Goal: Use online tool/utility: Use online tool/utility

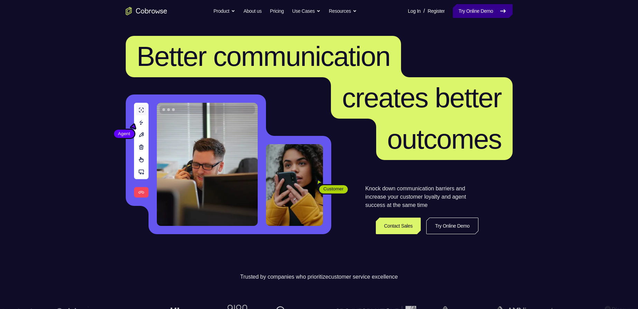
click at [489, 11] on link "Try Online Demo" at bounding box center [482, 11] width 59 height 14
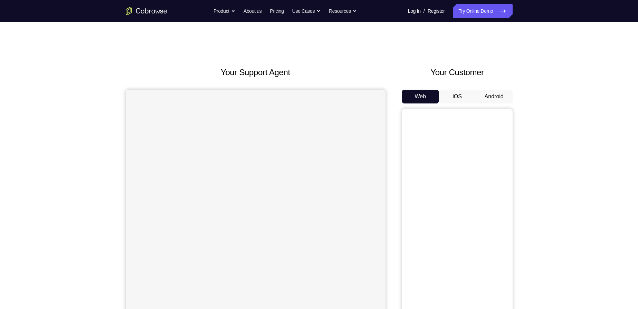
click at [498, 94] on button "Android" at bounding box center [494, 97] width 37 height 14
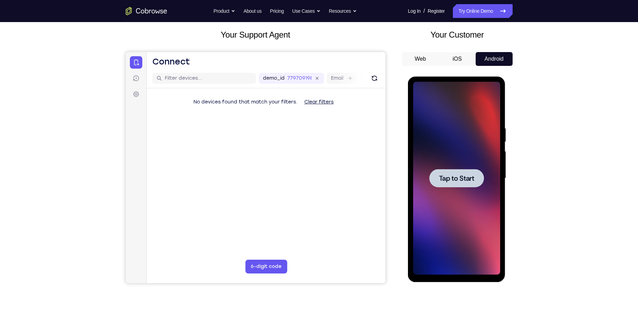
scroll to position [104, 0]
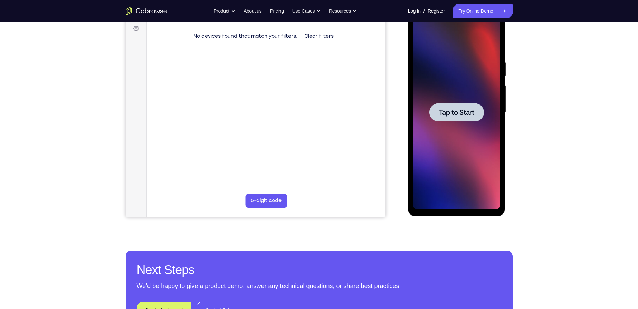
drag, startPoint x: 462, startPoint y: 126, endPoint x: 461, endPoint y: 115, distance: 11.4
click at [462, 126] on div at bounding box center [456, 112] width 87 height 193
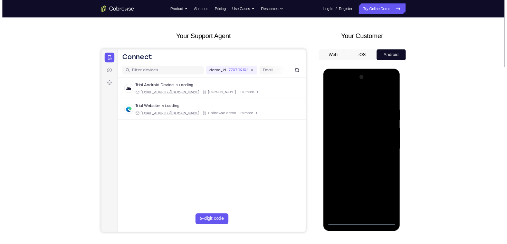
scroll to position [69, 0]
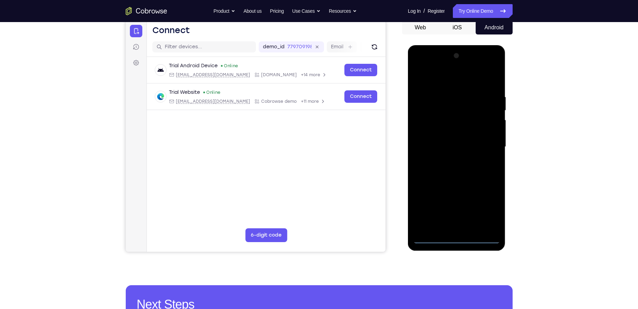
click at [455, 238] on div at bounding box center [456, 146] width 87 height 193
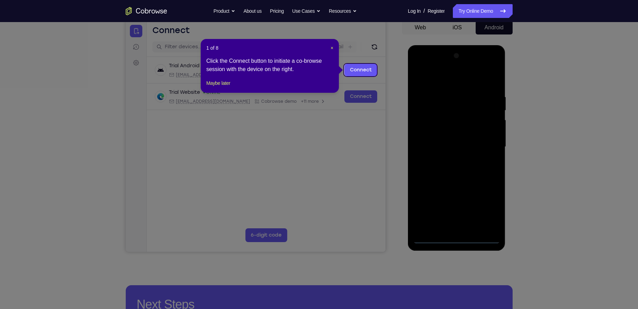
click at [487, 205] on icon at bounding box center [321, 154] width 643 height 309
drag, startPoint x: 332, startPoint y: 48, endPoint x: 214, endPoint y: 28, distance: 119.2
click at [332, 48] on span "×" at bounding box center [332, 48] width 3 height 6
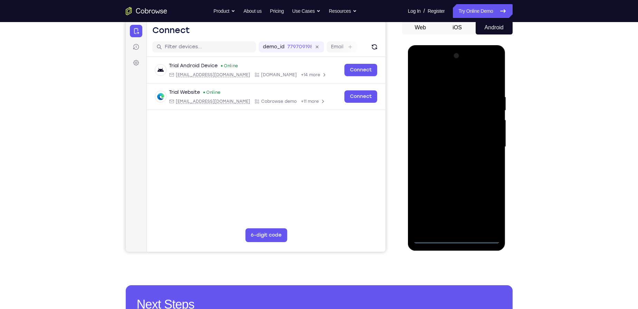
click at [485, 207] on div at bounding box center [456, 146] width 87 height 193
click at [449, 78] on div at bounding box center [456, 146] width 87 height 193
click at [483, 143] on div at bounding box center [456, 146] width 87 height 193
click at [447, 160] on div at bounding box center [456, 146] width 87 height 193
click at [452, 142] on div at bounding box center [456, 146] width 87 height 193
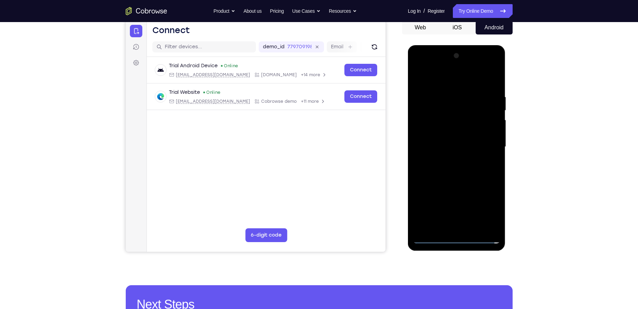
click at [475, 133] on div at bounding box center [456, 146] width 87 height 193
click at [468, 146] on div at bounding box center [456, 146] width 87 height 193
click at [461, 167] on div at bounding box center [456, 146] width 87 height 193
click at [458, 169] on div at bounding box center [456, 146] width 87 height 193
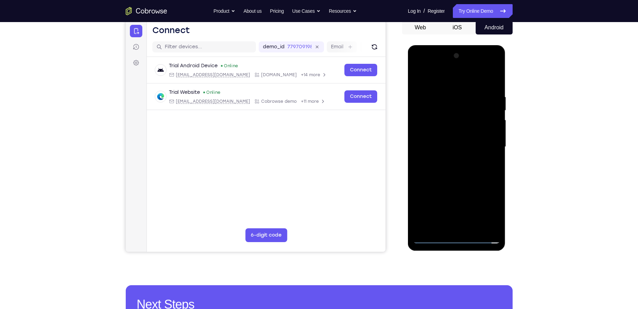
click at [457, 169] on div at bounding box center [456, 146] width 87 height 193
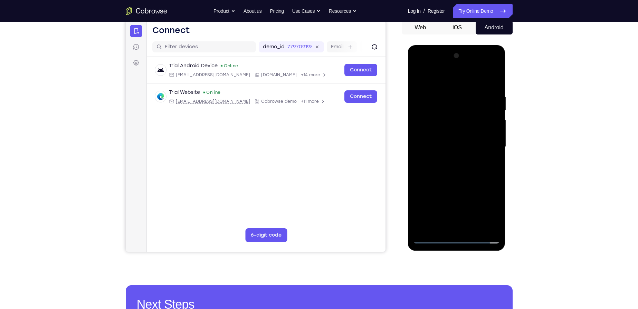
click at [457, 169] on div at bounding box center [456, 146] width 87 height 193
click at [452, 182] on div at bounding box center [456, 146] width 87 height 193
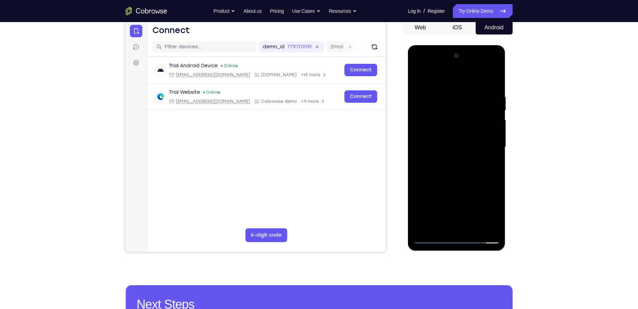
click at [494, 75] on div at bounding box center [456, 146] width 87 height 193
click at [436, 96] on div at bounding box center [456, 146] width 87 height 193
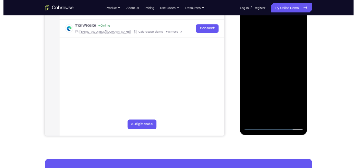
scroll to position [97, 0]
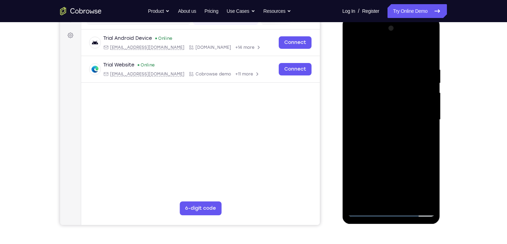
drag, startPoint x: 386, startPoint y: 137, endPoint x: 386, endPoint y: 72, distance: 64.9
click at [386, 72] on div at bounding box center [390, 119] width 87 height 193
click at [362, 99] on div at bounding box center [390, 119] width 87 height 193
click at [354, 130] on div at bounding box center [390, 119] width 87 height 193
click at [354, 49] on div at bounding box center [390, 119] width 87 height 193
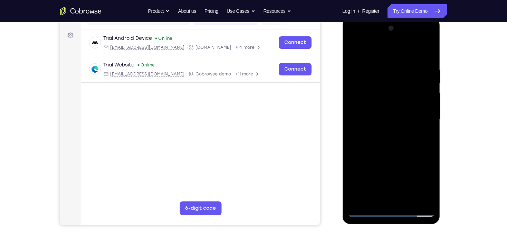
click at [411, 132] on div at bounding box center [390, 119] width 87 height 193
drag, startPoint x: 390, startPoint y: 102, endPoint x: 379, endPoint y: 155, distance: 54.4
click at [379, 155] on div at bounding box center [390, 119] width 87 height 193
click at [350, 180] on div at bounding box center [390, 119] width 87 height 193
click at [428, 117] on div at bounding box center [390, 119] width 87 height 193
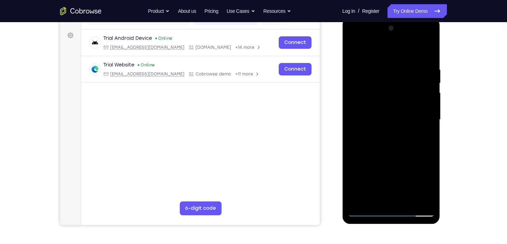
click at [428, 117] on div at bounding box center [390, 119] width 87 height 193
click at [409, 201] on div at bounding box center [390, 119] width 87 height 193
click at [390, 157] on div at bounding box center [390, 119] width 87 height 193
click at [392, 112] on div at bounding box center [390, 119] width 87 height 193
click at [353, 159] on div at bounding box center [390, 119] width 87 height 193
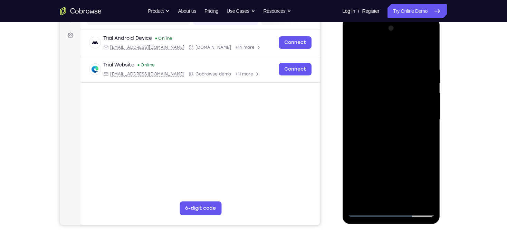
drag, startPoint x: 392, startPoint y: 165, endPoint x: 390, endPoint y: 88, distance: 76.7
click at [390, 88] on div at bounding box center [390, 119] width 87 height 193
click at [355, 47] on div at bounding box center [390, 119] width 87 height 193
click at [351, 50] on div at bounding box center [390, 119] width 87 height 193
click at [406, 125] on div at bounding box center [390, 119] width 87 height 193
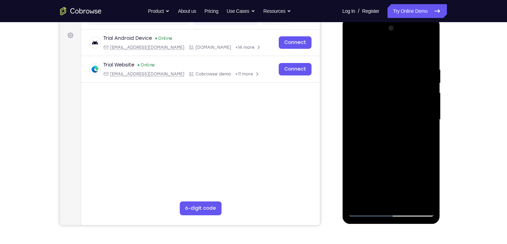
click at [354, 53] on div at bounding box center [390, 119] width 87 height 193
click at [402, 161] on div at bounding box center [390, 119] width 87 height 193
click at [354, 50] on div at bounding box center [390, 119] width 87 height 193
click at [391, 131] on div at bounding box center [390, 119] width 87 height 193
click at [351, 48] on div at bounding box center [390, 119] width 87 height 193
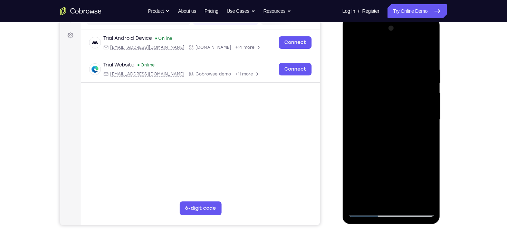
click at [391, 57] on div at bounding box center [390, 119] width 87 height 193
click at [367, 58] on div at bounding box center [390, 119] width 87 height 193
click at [355, 51] on div at bounding box center [390, 119] width 87 height 193
drag, startPoint x: 401, startPoint y: 63, endPoint x: 400, endPoint y: 174, distance: 111.6
click at [400, 174] on div at bounding box center [390, 119] width 87 height 193
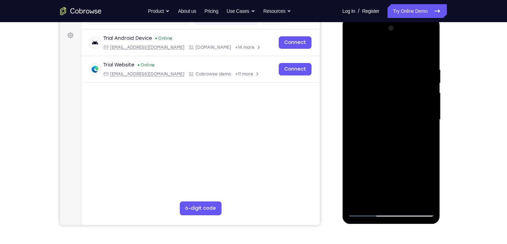
click at [382, 72] on div at bounding box center [390, 119] width 87 height 193
click at [425, 104] on div at bounding box center [390, 119] width 87 height 193
click at [422, 133] on div at bounding box center [390, 119] width 87 height 193
click at [416, 134] on div at bounding box center [390, 119] width 87 height 193
click at [417, 198] on div at bounding box center [390, 119] width 87 height 193
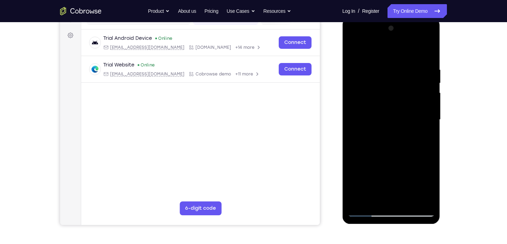
click at [423, 143] on div at bounding box center [390, 119] width 87 height 193
click at [422, 141] on div at bounding box center [390, 119] width 87 height 193
click at [420, 133] on div at bounding box center [390, 119] width 87 height 193
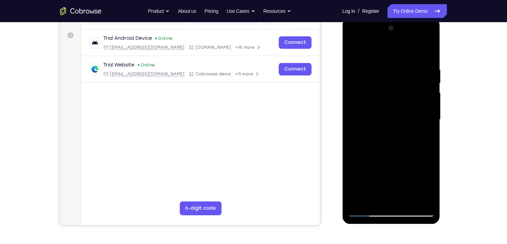
click at [426, 98] on div at bounding box center [390, 119] width 87 height 193
click at [359, 127] on div at bounding box center [390, 119] width 87 height 193
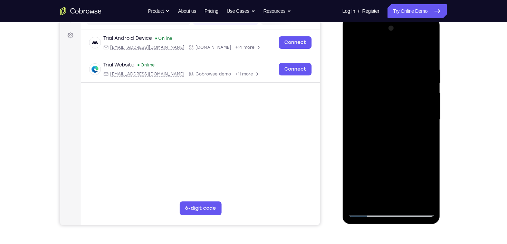
click at [426, 116] on div at bounding box center [390, 119] width 87 height 193
click at [364, 143] on div at bounding box center [390, 119] width 87 height 193
click at [421, 106] on div at bounding box center [390, 119] width 87 height 193
click at [421, 108] on div at bounding box center [390, 119] width 87 height 193
drag, startPoint x: 361, startPoint y: 125, endPoint x: 500, endPoint y: 125, distance: 138.5
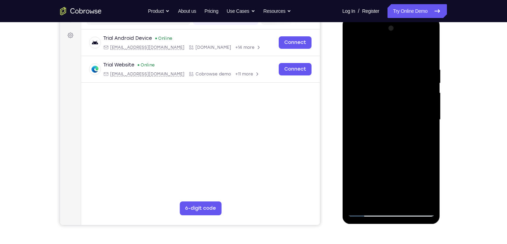
click at [441, 125] on html "Online web based iOS Simulators and Android Emulators. Run iPhone, iPad, Mobile…" at bounding box center [391, 121] width 98 height 207
click at [364, 109] on div at bounding box center [390, 119] width 87 height 193
click at [425, 111] on div at bounding box center [390, 119] width 87 height 193
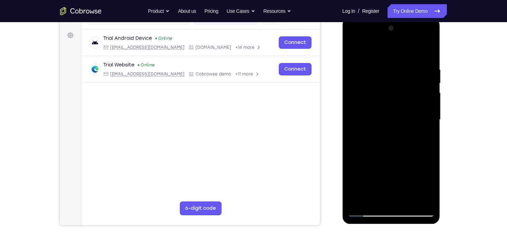
click at [423, 111] on div at bounding box center [390, 119] width 87 height 193
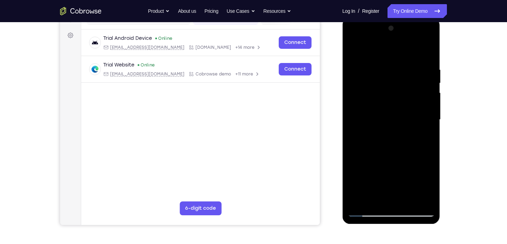
click at [423, 111] on div at bounding box center [390, 119] width 87 height 193
drag, startPoint x: 421, startPoint y: 118, endPoint x: 366, endPoint y: 116, distance: 55.0
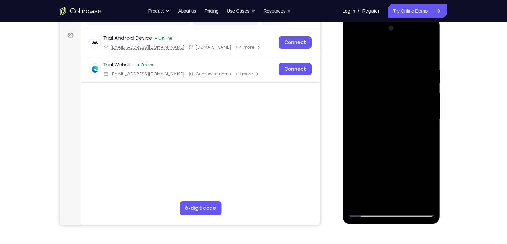
click at [369, 116] on div at bounding box center [390, 119] width 87 height 193
click at [361, 115] on div at bounding box center [390, 119] width 87 height 193
click at [414, 111] on div at bounding box center [390, 119] width 87 height 193
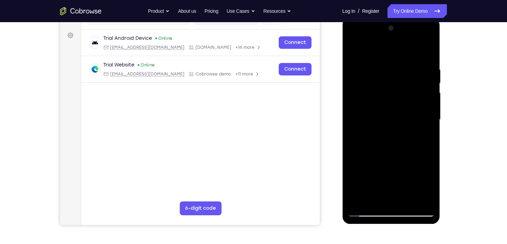
click at [349, 112] on div at bounding box center [390, 119] width 87 height 193
click at [353, 111] on div at bounding box center [390, 119] width 87 height 193
click at [356, 114] on div at bounding box center [390, 119] width 87 height 193
click at [357, 114] on div at bounding box center [390, 119] width 87 height 193
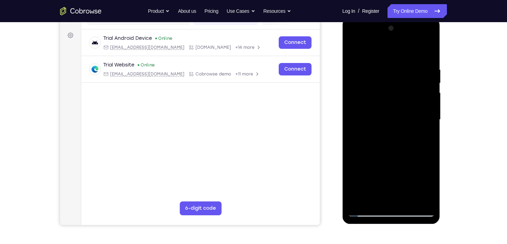
click at [426, 53] on div at bounding box center [390, 119] width 87 height 193
drag, startPoint x: 393, startPoint y: 59, endPoint x: 404, endPoint y: 166, distance: 108.3
click at [405, 168] on div at bounding box center [390, 119] width 87 height 193
click at [433, 152] on div at bounding box center [390, 119] width 87 height 193
click at [429, 201] on div at bounding box center [390, 119] width 87 height 193
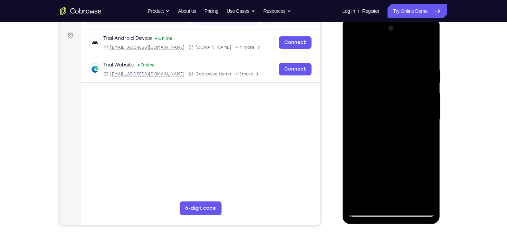
click at [374, 60] on div at bounding box center [390, 119] width 87 height 193
click at [424, 98] on div at bounding box center [390, 119] width 87 height 193
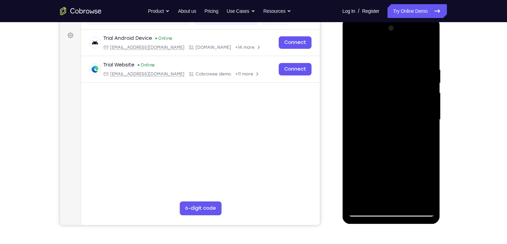
click at [424, 98] on div at bounding box center [390, 119] width 87 height 193
click at [423, 98] on div at bounding box center [390, 119] width 87 height 193
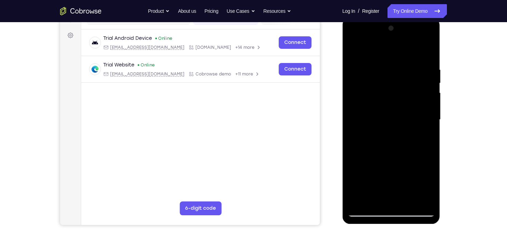
click at [423, 98] on div at bounding box center [390, 119] width 87 height 193
click at [423, 18] on div at bounding box center [391, 18] width 98 height 0
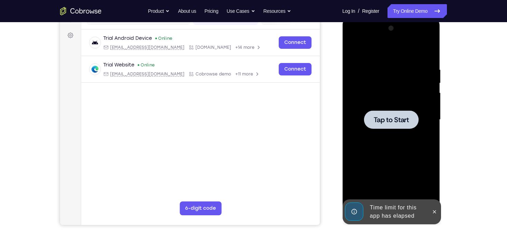
click at [423, 98] on div at bounding box center [390, 119] width 87 height 193
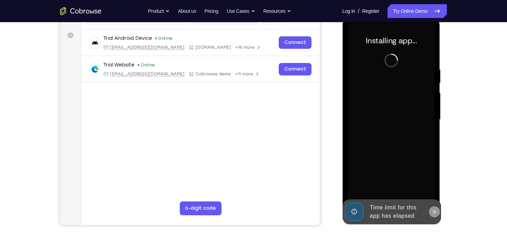
click at [434, 210] on icon at bounding box center [434, 212] width 6 height 6
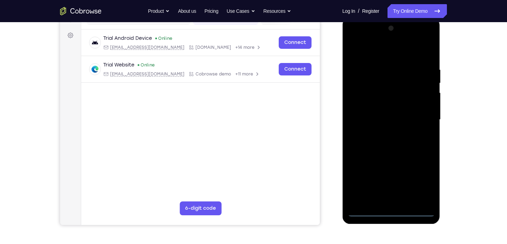
click at [386, 211] on div at bounding box center [390, 119] width 87 height 193
click at [422, 184] on div at bounding box center [390, 119] width 87 height 193
click at [381, 56] on div at bounding box center [390, 119] width 87 height 193
click at [421, 116] on div at bounding box center [390, 119] width 87 height 193
click at [385, 130] on div at bounding box center [390, 119] width 87 height 193
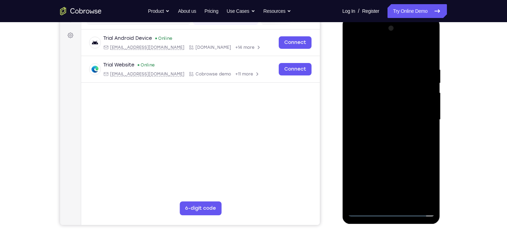
click at [386, 105] on div at bounding box center [390, 119] width 87 height 193
click at [379, 116] on div at bounding box center [390, 119] width 87 height 193
drag, startPoint x: 384, startPoint y: 126, endPoint x: 382, endPoint y: 89, distance: 37.0
click at [382, 89] on div at bounding box center [390, 119] width 87 height 193
click at [391, 107] on div at bounding box center [390, 119] width 87 height 193
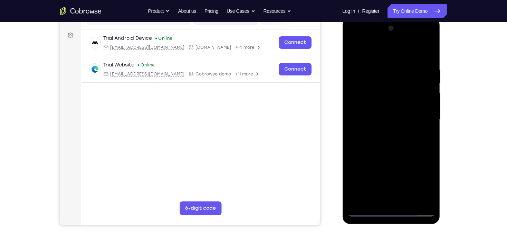
click at [411, 99] on div at bounding box center [390, 119] width 87 height 193
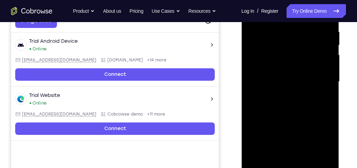
scroll to position [136, 0]
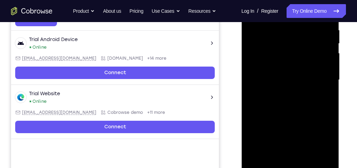
drag, startPoint x: 296, startPoint y: 82, endPoint x: 293, endPoint y: 80, distance: 3.9
click at [296, 82] on div at bounding box center [290, 79] width 87 height 193
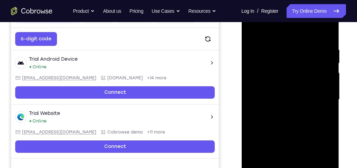
drag, startPoint x: 292, startPoint y: 71, endPoint x: 291, endPoint y: 92, distance: 20.7
click at [291, 92] on div at bounding box center [290, 99] width 87 height 193
click at [290, 82] on div at bounding box center [290, 99] width 87 height 193
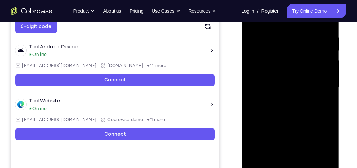
scroll to position [136, 0]
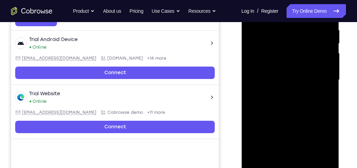
click at [330, 153] on div at bounding box center [290, 79] width 87 height 193
click at [280, 31] on div at bounding box center [290, 79] width 87 height 193
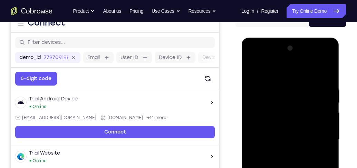
scroll to position [116, 0]
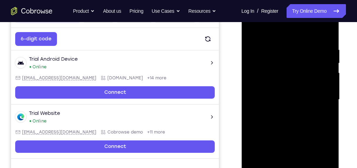
click at [326, 73] on div at bounding box center [290, 99] width 87 height 193
click at [330, 32] on div at bounding box center [290, 99] width 87 height 193
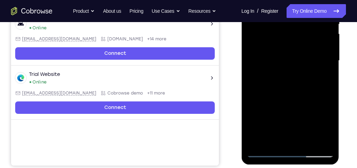
scroll to position [156, 0]
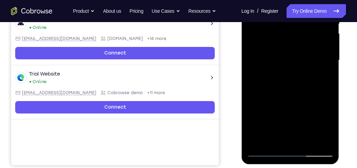
click at [306, 144] on div at bounding box center [290, 60] width 87 height 193
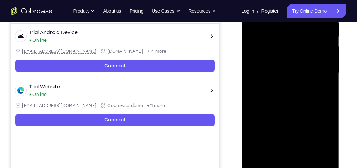
scroll to position [136, 0]
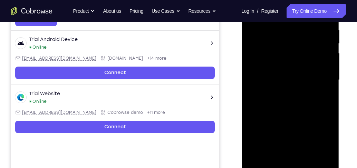
click at [289, 120] on div at bounding box center [290, 79] width 87 height 193
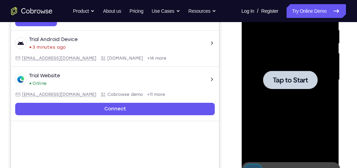
click at [287, 44] on div at bounding box center [290, 79] width 87 height 193
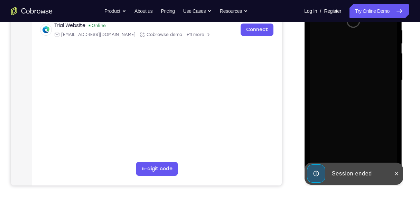
click at [395, 173] on icon at bounding box center [396, 174] width 6 height 6
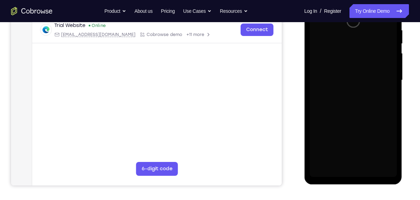
scroll to position [113, 0]
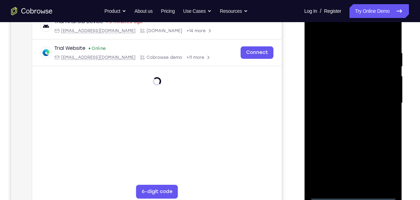
click at [353, 195] on div at bounding box center [352, 102] width 87 height 193
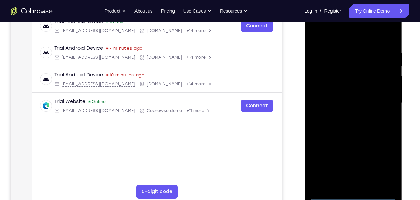
click at [385, 165] on div at bounding box center [352, 102] width 87 height 193
click at [346, 31] on div at bounding box center [352, 102] width 87 height 193
click at [383, 101] on div at bounding box center [352, 102] width 87 height 193
click at [345, 183] on div at bounding box center [352, 102] width 87 height 193
click at [348, 96] on div at bounding box center [352, 102] width 87 height 193
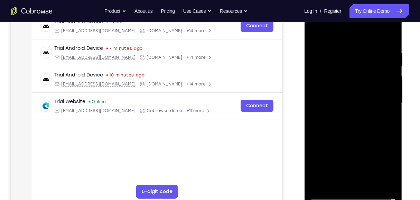
drag, startPoint x: 337, startPoint y: 87, endPoint x: 339, endPoint y: 93, distance: 6.4
click at [337, 87] on div at bounding box center [352, 102] width 87 height 193
click at [354, 102] on div at bounding box center [352, 102] width 87 height 193
click at [346, 127] on div at bounding box center [352, 102] width 87 height 193
click at [343, 125] on div at bounding box center [352, 102] width 87 height 193
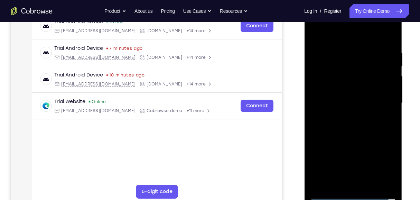
click at [344, 124] on div at bounding box center [352, 102] width 87 height 193
click at [351, 126] on div at bounding box center [352, 102] width 87 height 193
click at [350, 126] on div at bounding box center [352, 102] width 87 height 193
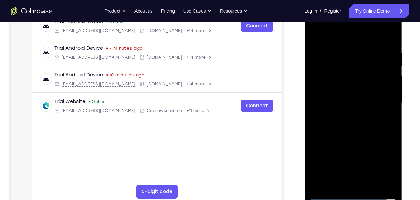
drag, startPoint x: 347, startPoint y: 74, endPoint x: 354, endPoint y: 168, distance: 93.5
click at [354, 168] on div at bounding box center [352, 102] width 87 height 193
click at [390, 46] on div at bounding box center [352, 102] width 87 height 193
click at [392, 119] on div at bounding box center [352, 102] width 87 height 193
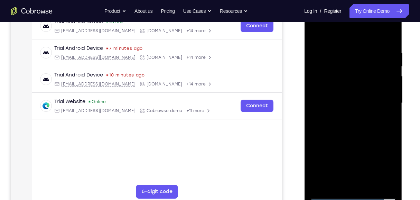
click at [337, 69] on div at bounding box center [352, 102] width 87 height 193
click at [380, 116] on div at bounding box center [352, 102] width 87 height 193
drag, startPoint x: 340, startPoint y: 83, endPoint x: 354, endPoint y: 177, distance: 94.6
click at [354, 174] on div at bounding box center [352, 102] width 87 height 193
click at [371, 187] on div at bounding box center [352, 102] width 87 height 193
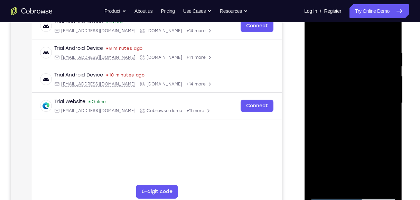
click at [355, 139] on div at bounding box center [352, 102] width 87 height 193
drag, startPoint x: 355, startPoint y: 136, endPoint x: 356, endPoint y: 108, distance: 28.3
click at [356, 108] on div at bounding box center [352, 102] width 87 height 193
click at [353, 42] on div at bounding box center [352, 102] width 87 height 193
click at [327, 44] on div at bounding box center [352, 102] width 87 height 193
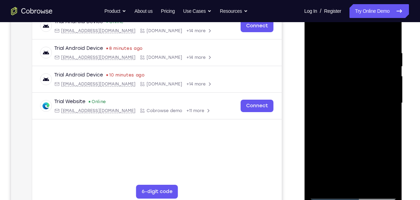
click at [372, 172] on div at bounding box center [352, 102] width 87 height 193
click at [313, 36] on div at bounding box center [352, 102] width 87 height 193
click at [352, 41] on div at bounding box center [352, 102] width 87 height 193
click at [331, 45] on div at bounding box center [352, 102] width 87 height 193
click at [354, 115] on div at bounding box center [352, 102] width 87 height 193
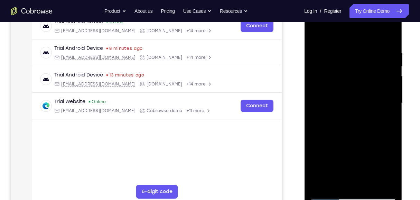
click at [314, 36] on div at bounding box center [352, 102] width 87 height 193
click at [357, 41] on div at bounding box center [352, 102] width 87 height 193
click at [317, 43] on div at bounding box center [352, 102] width 87 height 193
click at [316, 34] on div at bounding box center [352, 102] width 87 height 193
drag, startPoint x: 346, startPoint y: 44, endPoint x: 359, endPoint y: 175, distance: 132.3
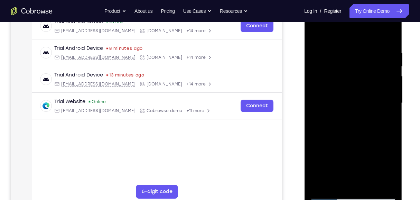
click at [357, 176] on div at bounding box center [352, 102] width 87 height 193
click at [336, 53] on div at bounding box center [352, 102] width 87 height 193
click at [389, 97] on div at bounding box center [352, 102] width 87 height 193
click at [386, 93] on div at bounding box center [352, 102] width 87 height 193
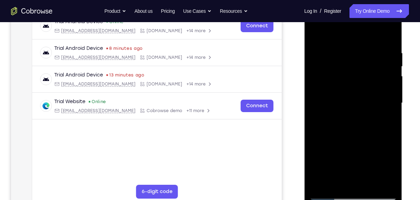
click at [386, 93] on div at bounding box center [352, 102] width 87 height 193
click at [389, 99] on div at bounding box center [352, 102] width 87 height 193
click at [390, 98] on div at bounding box center [352, 102] width 87 height 193
click at [318, 109] on div at bounding box center [352, 102] width 87 height 193
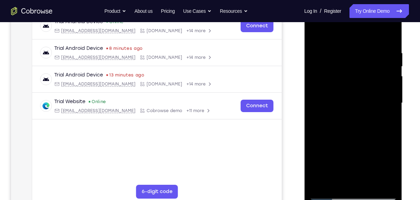
click at [318, 109] on div at bounding box center [352, 102] width 87 height 193
click at [381, 112] on div at bounding box center [352, 102] width 87 height 193
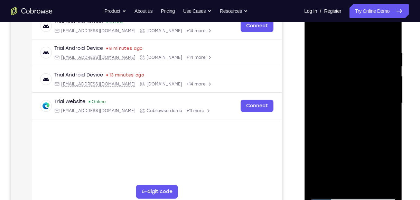
click at [381, 112] on div at bounding box center [352, 102] width 87 height 193
click at [382, 111] on div at bounding box center [352, 102] width 87 height 193
click at [393, 72] on div at bounding box center [352, 102] width 87 height 193
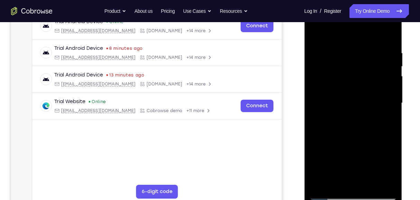
click at [393, 73] on div at bounding box center [352, 102] width 87 height 193
click at [348, 84] on div at bounding box center [352, 102] width 87 height 193
click at [350, 94] on div at bounding box center [352, 102] width 87 height 193
drag, startPoint x: 351, startPoint y: 151, endPoint x: 354, endPoint y: 101, distance: 50.5
click at [354, 101] on div at bounding box center [352, 102] width 87 height 193
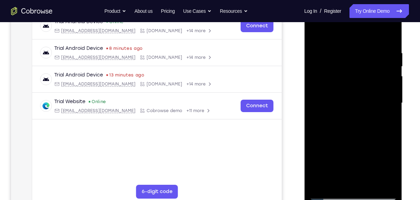
drag, startPoint x: 362, startPoint y: 89, endPoint x: 375, endPoint y: 80, distance: 15.6
click at [372, 47] on div at bounding box center [352, 102] width 87 height 193
click at [369, 184] on div at bounding box center [352, 102] width 87 height 193
click at [340, 52] on div at bounding box center [352, 102] width 87 height 193
click at [343, 107] on div at bounding box center [352, 102] width 87 height 193
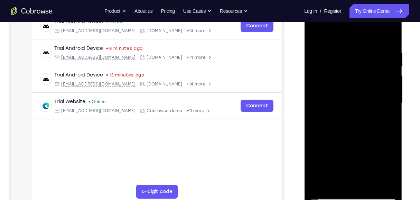
click at [317, 87] on div at bounding box center [352, 102] width 87 height 193
click at [370, 185] on div at bounding box center [352, 102] width 87 height 193
click at [330, 56] on div at bounding box center [352, 102] width 87 height 193
click at [348, 70] on div at bounding box center [352, 102] width 87 height 193
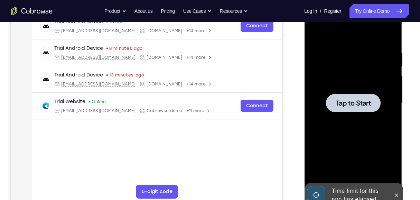
click at [365, 120] on div at bounding box center [352, 102] width 87 height 193
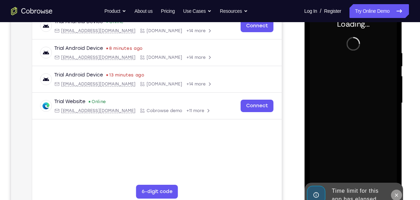
click at [399, 195] on button at bounding box center [395, 194] width 11 height 11
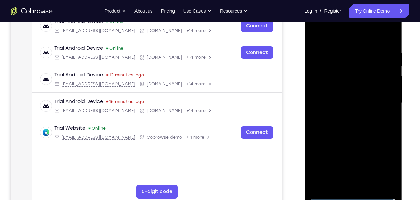
click at [351, 195] on div at bounding box center [352, 102] width 87 height 193
click at [380, 163] on div at bounding box center [352, 102] width 87 height 193
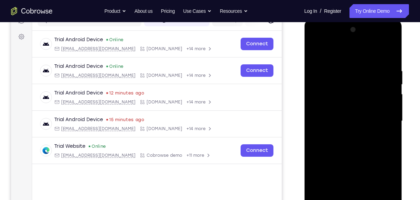
scroll to position [90, 0]
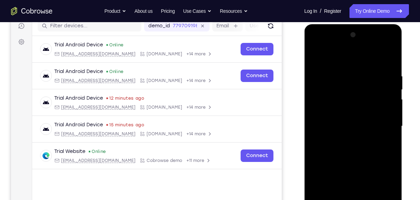
click at [338, 60] on div at bounding box center [352, 125] width 87 height 193
click at [383, 125] on div at bounding box center [352, 125] width 87 height 193
click at [346, 139] on div at bounding box center [352, 125] width 87 height 193
drag, startPoint x: 352, startPoint y: 119, endPoint x: 344, endPoint y: 114, distance: 8.5
click at [349, 118] on div at bounding box center [352, 125] width 87 height 193
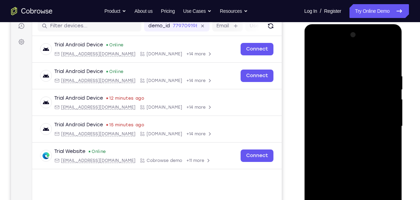
click at [355, 119] on div at bounding box center [352, 125] width 87 height 193
click at [355, 113] on div at bounding box center [352, 125] width 87 height 193
click at [388, 113] on div at bounding box center [352, 125] width 87 height 193
click at [355, 126] on div at bounding box center [352, 125] width 87 height 193
click at [354, 155] on div at bounding box center [352, 125] width 87 height 193
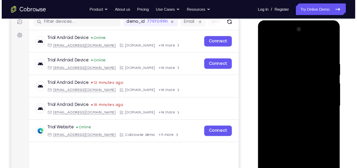
scroll to position [113, 0]
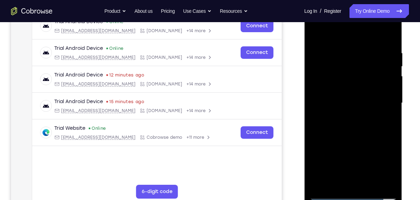
click at [349, 128] on div at bounding box center [352, 102] width 87 height 193
click at [352, 127] on div at bounding box center [352, 102] width 87 height 193
click at [346, 135] on div at bounding box center [352, 102] width 87 height 193
click at [371, 185] on div at bounding box center [352, 102] width 87 height 193
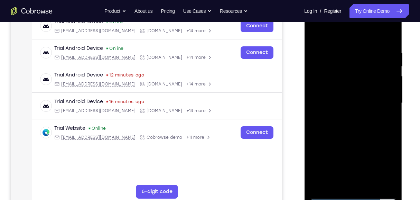
click at [357, 142] on div at bounding box center [352, 102] width 87 height 193
click at [347, 52] on div at bounding box center [352, 102] width 87 height 193
click at [345, 72] on div at bounding box center [352, 102] width 87 height 193
click at [313, 81] on div at bounding box center [352, 102] width 87 height 193
drag, startPoint x: 343, startPoint y: 145, endPoint x: 360, endPoint y: 87, distance: 60.5
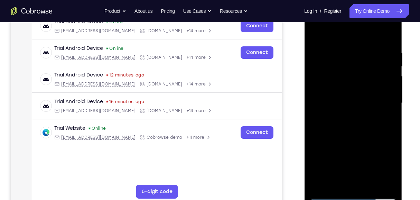
click at [360, 87] on div at bounding box center [352, 102] width 87 height 193
drag, startPoint x: 361, startPoint y: 134, endPoint x: 363, endPoint y: 73, distance: 61.2
click at [364, 76] on div at bounding box center [352, 102] width 87 height 193
click at [321, 185] on div at bounding box center [352, 102] width 87 height 193
drag, startPoint x: 357, startPoint y: 58, endPoint x: 375, endPoint y: 144, distance: 88.2
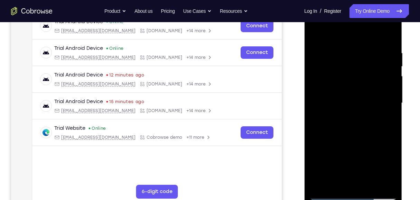
click at [375, 144] on div at bounding box center [352, 102] width 87 height 193
drag, startPoint x: 355, startPoint y: 67, endPoint x: 313, endPoint y: 197, distance: 137.0
click at [331, 192] on div at bounding box center [352, 102] width 87 height 193
click at [339, 51] on div at bounding box center [352, 102] width 87 height 193
click at [383, 77] on div at bounding box center [352, 102] width 87 height 193
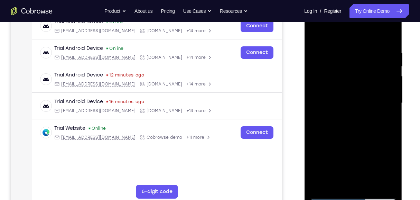
click at [383, 77] on div at bounding box center [352, 102] width 87 height 193
click at [389, 37] on div at bounding box center [352, 102] width 87 height 193
click at [370, 185] on div at bounding box center [352, 102] width 87 height 193
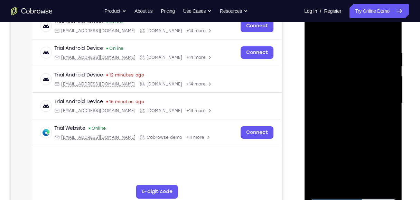
click at [350, 41] on div at bounding box center [352, 102] width 87 height 193
drag, startPoint x: 346, startPoint y: 156, endPoint x: 361, endPoint y: 85, distance: 73.1
click at [361, 85] on div at bounding box center [352, 102] width 87 height 193
drag, startPoint x: 346, startPoint y: 169, endPoint x: 346, endPoint y: 115, distance: 54.2
click at [346, 115] on div at bounding box center [352, 102] width 87 height 193
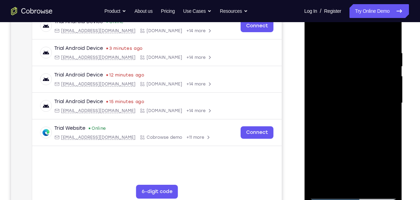
click at [344, 111] on div at bounding box center [352, 102] width 87 height 193
click at [316, 104] on div at bounding box center [352, 102] width 87 height 193
drag, startPoint x: 351, startPoint y: 155, endPoint x: 358, endPoint y: 71, distance: 84.2
click at [358, 71] on div at bounding box center [352, 102] width 87 height 193
drag, startPoint x: 362, startPoint y: 55, endPoint x: 367, endPoint y: 159, distance: 103.8
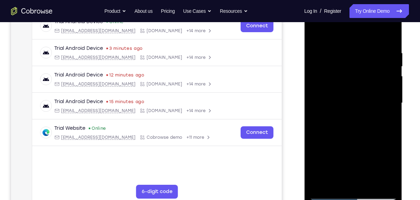
click at [367, 159] on div at bounding box center [352, 102] width 87 height 193
click at [369, 187] on div at bounding box center [352, 102] width 87 height 193
click at [316, 31] on div at bounding box center [352, 102] width 87 height 193
click at [334, 183] on div at bounding box center [352, 102] width 87 height 193
click at [354, 56] on div at bounding box center [352, 102] width 87 height 193
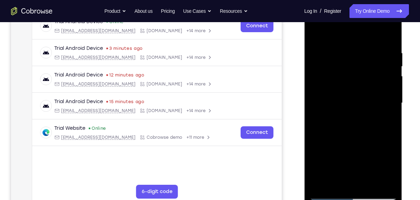
drag, startPoint x: 382, startPoint y: 143, endPoint x: 374, endPoint y: 110, distance: 34.0
click at [374, 110] on div at bounding box center [352, 102] width 87 height 193
click at [391, 139] on div at bounding box center [352, 102] width 87 height 193
click at [315, 36] on div at bounding box center [352, 102] width 87 height 193
click at [351, 143] on div at bounding box center [352, 102] width 87 height 193
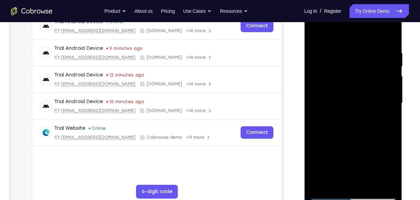
drag, startPoint x: 364, startPoint y: 139, endPoint x: 365, endPoint y: 80, distance: 59.1
click at [365, 80] on div at bounding box center [352, 102] width 87 height 193
drag, startPoint x: 362, startPoint y: 70, endPoint x: 381, endPoint y: 180, distance: 111.7
click at [381, 179] on div at bounding box center [352, 102] width 87 height 193
drag, startPoint x: 337, startPoint y: 57, endPoint x: 338, endPoint y: 89, distance: 32.5
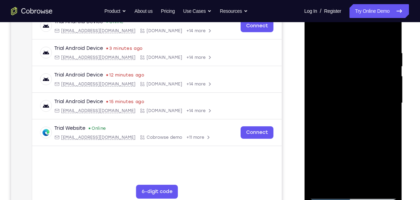
click at [338, 89] on div at bounding box center [352, 102] width 87 height 193
click at [316, 32] on div at bounding box center [352, 102] width 87 height 193
drag, startPoint x: 357, startPoint y: 127, endPoint x: 366, endPoint y: 95, distance: 33.4
click at [366, 95] on div at bounding box center [352, 102] width 87 height 193
drag, startPoint x: 366, startPoint y: 144, endPoint x: 363, endPoint y: 85, distance: 58.8
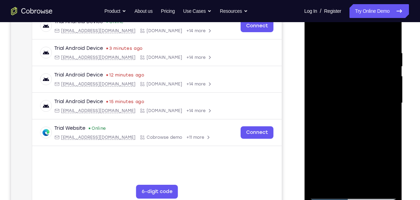
click at [363, 86] on div at bounding box center [352, 102] width 87 height 193
drag, startPoint x: 360, startPoint y: 145, endPoint x: 360, endPoint y: 86, distance: 59.1
click at [360, 86] on div at bounding box center [352, 102] width 87 height 193
click at [373, 182] on div at bounding box center [352, 102] width 87 height 193
click at [352, 41] on div at bounding box center [352, 102] width 87 height 193
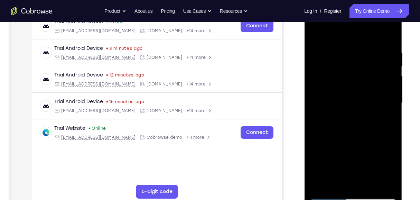
click at [316, 34] on div at bounding box center [352, 102] width 87 height 193
drag, startPoint x: 357, startPoint y: 43, endPoint x: 364, endPoint y: 166, distance: 123.5
click at [364, 166] on div at bounding box center [352, 102] width 87 height 193
drag, startPoint x: 350, startPoint y: 40, endPoint x: 358, endPoint y: 152, distance: 111.5
click at [358, 151] on div at bounding box center [352, 102] width 87 height 193
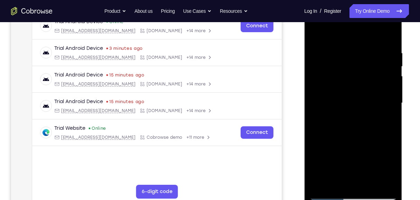
drag, startPoint x: 381, startPoint y: 155, endPoint x: 380, endPoint y: 90, distance: 65.6
click at [380, 90] on div at bounding box center [352, 102] width 87 height 193
click at [390, 74] on div at bounding box center [352, 102] width 87 height 193
click at [394, 73] on div at bounding box center [352, 102] width 87 height 193
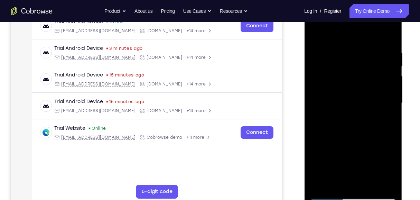
click at [394, 73] on div at bounding box center [352, 102] width 87 height 193
drag, startPoint x: 362, startPoint y: 51, endPoint x: 350, endPoint y: 168, distance: 117.0
click at [350, 168] on div at bounding box center [352, 102] width 87 height 193
click at [338, 47] on div at bounding box center [352, 102] width 87 height 193
click at [390, 93] on div at bounding box center [352, 102] width 87 height 193
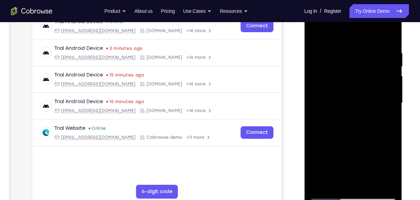
click at [386, 96] on div at bounding box center [352, 102] width 87 height 193
click at [385, 96] on div at bounding box center [352, 102] width 87 height 193
click at [384, 96] on div at bounding box center [352, 102] width 87 height 193
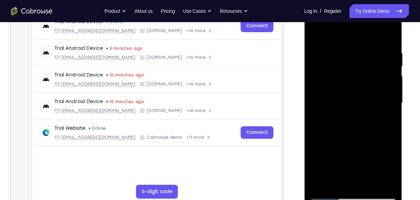
click at [383, 97] on div at bounding box center [352, 102] width 87 height 193
click at [383, 98] on div at bounding box center [352, 102] width 87 height 193
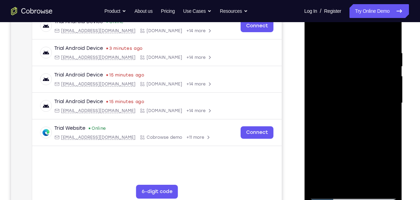
click at [381, 100] on div at bounding box center [352, 102] width 87 height 193
click at [380, 103] on div at bounding box center [352, 102] width 87 height 193
click at [379, 103] on div at bounding box center [352, 102] width 87 height 193
click at [386, 92] on div at bounding box center [352, 102] width 87 height 193
click at [384, 93] on div at bounding box center [352, 102] width 87 height 193
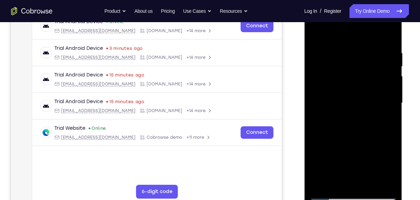
drag, startPoint x: 379, startPoint y: 105, endPoint x: 381, endPoint y: 98, distance: 8.1
click at [380, 101] on div at bounding box center [352, 102] width 87 height 193
click at [380, 93] on div at bounding box center [352, 102] width 87 height 193
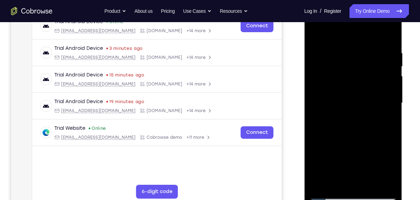
click at [379, 93] on div at bounding box center [352, 102] width 87 height 193
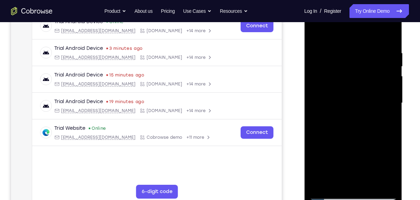
click at [379, 93] on div at bounding box center [352, 102] width 87 height 193
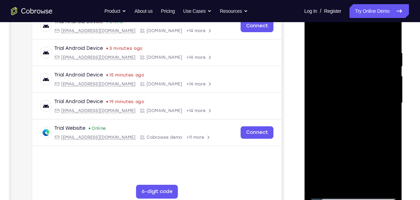
click at [386, 37] on div at bounding box center [352, 102] width 87 height 193
drag, startPoint x: 361, startPoint y: 54, endPoint x: 366, endPoint y: 161, distance: 107.9
click at [362, 165] on div at bounding box center [352, 102] width 87 height 193
drag, startPoint x: 352, startPoint y: 118, endPoint x: 359, endPoint y: 70, distance: 48.8
click at [359, 70] on div at bounding box center [352, 102] width 87 height 193
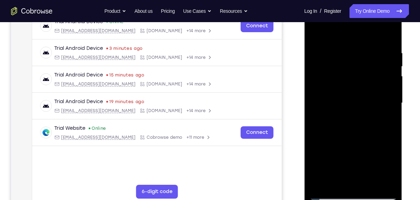
drag, startPoint x: 353, startPoint y: 161, endPoint x: 369, endPoint y: 24, distance: 137.7
click at [369, 24] on div at bounding box center [352, 102] width 87 height 193
drag, startPoint x: 360, startPoint y: 151, endPoint x: 387, endPoint y: 5, distance: 147.9
click at [387, 5] on div at bounding box center [353, 104] width 98 height 206
click at [391, 115] on div at bounding box center [352, 102] width 87 height 193
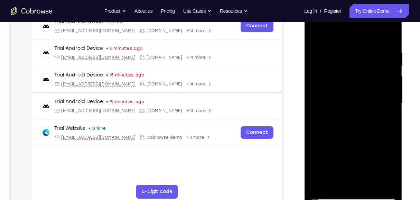
click at [391, 115] on div at bounding box center [352, 102] width 87 height 193
click at [391, 117] on div at bounding box center [352, 102] width 87 height 193
click at [365, 185] on div at bounding box center [352, 102] width 87 height 193
drag, startPoint x: 337, startPoint y: 152, endPoint x: 344, endPoint y: 57, distance: 94.5
click at [344, 57] on div at bounding box center [352, 102] width 87 height 193
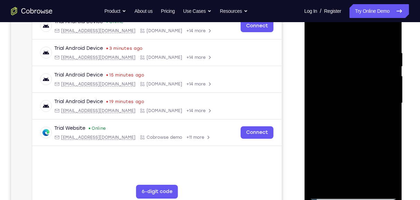
drag, startPoint x: 347, startPoint y: 141, endPoint x: 348, endPoint y: 116, distance: 24.9
click at [348, 116] on div at bounding box center [352, 102] width 87 height 193
drag, startPoint x: 343, startPoint y: 163, endPoint x: 347, endPoint y: 128, distance: 35.4
click at [347, 128] on div at bounding box center [352, 102] width 87 height 193
drag, startPoint x: 349, startPoint y: 147, endPoint x: 350, endPoint y: 126, distance: 20.8
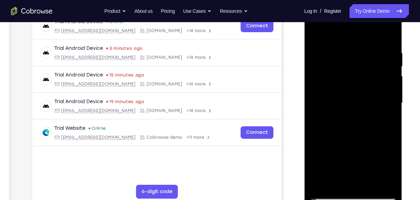
click at [350, 126] on div at bounding box center [352, 102] width 87 height 193
drag, startPoint x: 349, startPoint y: 160, endPoint x: 347, endPoint y: 107, distance: 52.2
click at [347, 107] on div at bounding box center [352, 102] width 87 height 193
click at [340, 99] on div at bounding box center [352, 102] width 87 height 193
click at [353, 80] on div at bounding box center [352, 102] width 87 height 193
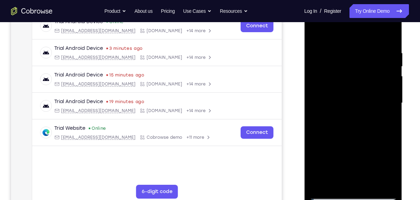
drag, startPoint x: 352, startPoint y: 49, endPoint x: 351, endPoint y: 106, distance: 56.7
click at [351, 106] on div at bounding box center [352, 102] width 87 height 193
click at [365, 78] on div at bounding box center [352, 102] width 87 height 193
click at [317, 32] on div at bounding box center [352, 102] width 87 height 193
click at [332, 143] on div at bounding box center [352, 102] width 87 height 193
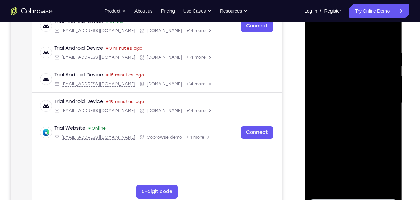
drag, startPoint x: 353, startPoint y: 69, endPoint x: 351, endPoint y: 77, distance: 8.4
click at [351, 77] on div at bounding box center [352, 102] width 87 height 193
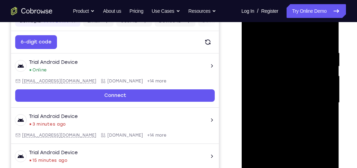
drag, startPoint x: 294, startPoint y: 127, endPoint x: 296, endPoint y: 69, distance: 57.4
click at [296, 69] on div at bounding box center [290, 102] width 87 height 193
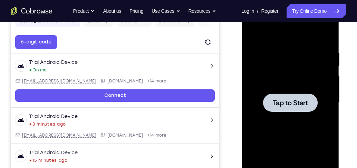
click at [294, 66] on div at bounding box center [290, 102] width 87 height 193
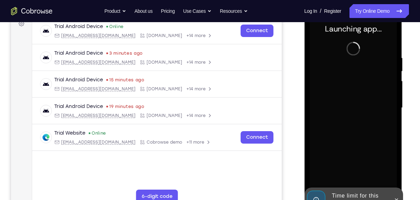
scroll to position [116, 0]
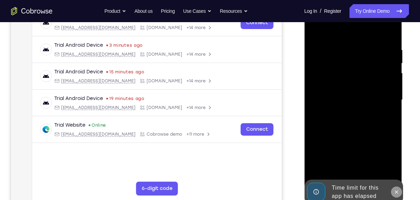
click at [398, 191] on icon at bounding box center [396, 192] width 6 height 6
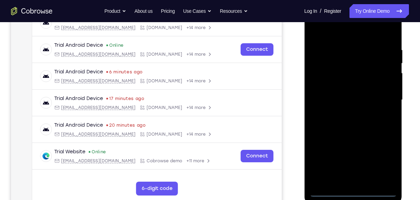
click at [353, 197] on div at bounding box center [353, 101] width 98 height 206
click at [353, 195] on div at bounding box center [352, 99] width 87 height 193
click at [380, 164] on div at bounding box center [352, 99] width 87 height 193
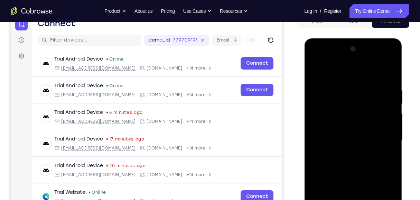
scroll to position [70, 0]
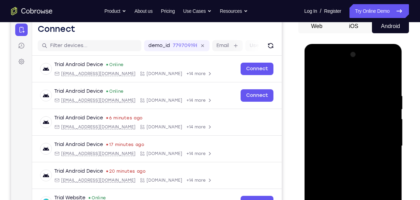
click at [340, 81] on div at bounding box center [352, 145] width 87 height 193
click at [382, 139] on div at bounding box center [352, 145] width 87 height 193
click at [345, 157] on div at bounding box center [352, 145] width 87 height 193
click at [353, 139] on div at bounding box center [352, 145] width 87 height 193
click at [339, 132] on div at bounding box center [352, 145] width 87 height 193
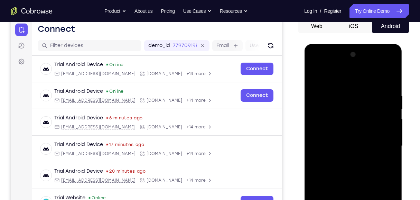
click at [351, 144] on div at bounding box center [352, 145] width 87 height 193
click at [359, 169] on div at bounding box center [352, 145] width 87 height 193
click at [360, 168] on div at bounding box center [352, 145] width 87 height 193
click at [353, 170] on div at bounding box center [352, 145] width 87 height 193
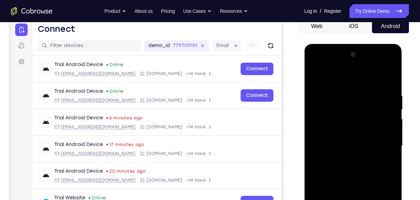
click at [353, 170] on div at bounding box center [352, 145] width 87 height 193
click at [351, 165] on div at bounding box center [352, 145] width 87 height 193
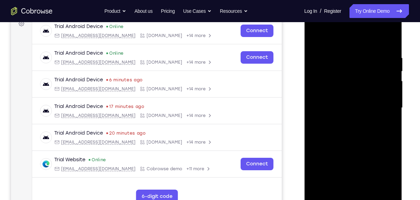
scroll to position [116, 0]
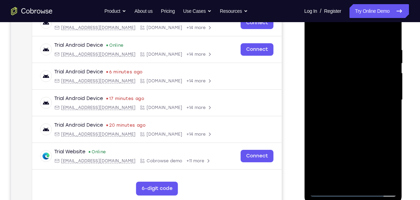
click at [355, 130] on div at bounding box center [352, 99] width 87 height 193
click at [391, 181] on div at bounding box center [352, 99] width 87 height 193
click at [370, 182] on div at bounding box center [352, 99] width 87 height 193
click at [348, 134] on div at bounding box center [352, 99] width 87 height 193
drag, startPoint x: 345, startPoint y: 146, endPoint x: 366, endPoint y: 51, distance: 97.0
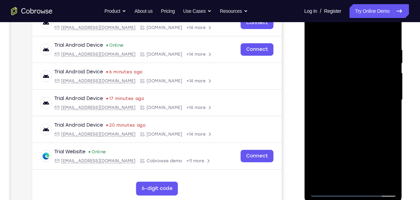
click at [366, 52] on div at bounding box center [352, 99] width 87 height 193
drag, startPoint x: 344, startPoint y: 164, endPoint x: 349, endPoint y: 103, distance: 61.6
click at [349, 103] on div at bounding box center [352, 99] width 87 height 193
drag, startPoint x: 336, startPoint y: 159, endPoint x: 344, endPoint y: 107, distance: 52.1
click at [344, 108] on div at bounding box center [352, 99] width 87 height 193
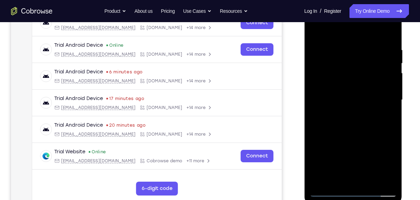
click at [342, 163] on div at bounding box center [352, 99] width 87 height 193
click at [326, 30] on div at bounding box center [352, 99] width 87 height 193
drag, startPoint x: 329, startPoint y: 153, endPoint x: 346, endPoint y: 75, distance: 79.5
click at [345, 78] on div at bounding box center [352, 99] width 87 height 193
click at [331, 134] on div at bounding box center [352, 99] width 87 height 193
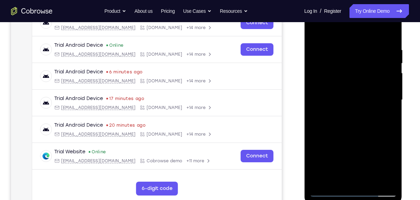
click at [393, 129] on div at bounding box center [352, 99] width 87 height 193
click at [314, 128] on div at bounding box center [352, 99] width 87 height 193
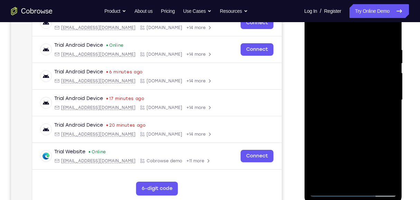
drag, startPoint x: 353, startPoint y: 56, endPoint x: 348, endPoint y: 133, distance: 77.2
click at [348, 133] on div at bounding box center [352, 99] width 87 height 193
click at [359, 53] on div at bounding box center [352, 99] width 87 height 193
click at [363, 43] on div at bounding box center [352, 99] width 87 height 193
click at [355, 106] on div at bounding box center [352, 99] width 87 height 193
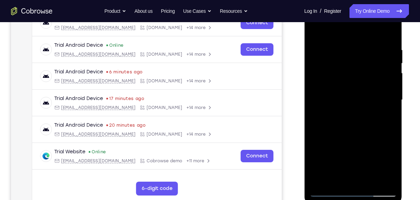
click at [348, 133] on div at bounding box center [352, 99] width 87 height 193
drag, startPoint x: 336, startPoint y: 80, endPoint x: 343, endPoint y: 44, distance: 37.3
click at [342, 44] on div at bounding box center [352, 99] width 87 height 193
click at [318, 55] on div at bounding box center [352, 99] width 87 height 193
click at [337, 36] on div at bounding box center [352, 99] width 87 height 193
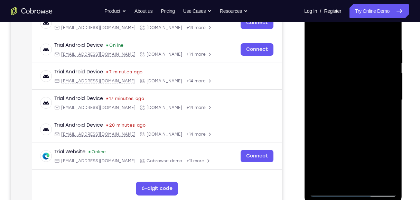
drag, startPoint x: 355, startPoint y: 42, endPoint x: 333, endPoint y: 44, distance: 22.1
click at [334, 44] on div at bounding box center [352, 99] width 87 height 193
click at [370, 179] on div at bounding box center [352, 99] width 87 height 193
drag, startPoint x: 340, startPoint y: 173, endPoint x: 361, endPoint y: 55, distance: 120.0
click at [361, 55] on div at bounding box center [352, 99] width 87 height 193
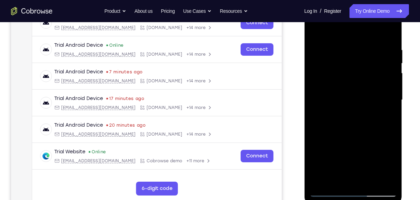
drag, startPoint x: 342, startPoint y: 165, endPoint x: 356, endPoint y: 86, distance: 80.9
click at [356, 86] on div at bounding box center [352, 99] width 87 height 193
click at [337, 162] on div at bounding box center [352, 99] width 87 height 193
click at [356, 77] on div at bounding box center [352, 99] width 87 height 193
click at [372, 42] on div at bounding box center [352, 99] width 87 height 193
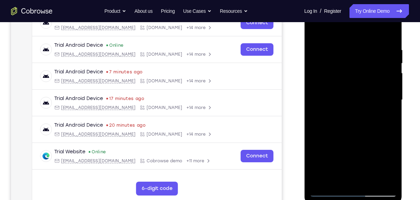
click at [357, 67] on div at bounding box center [352, 99] width 87 height 193
click at [353, 95] on div at bounding box center [352, 99] width 87 height 193
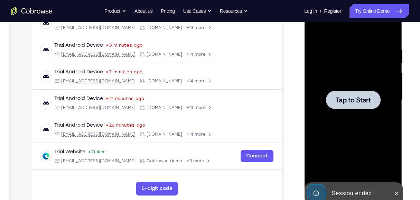
drag, startPoint x: 340, startPoint y: 68, endPoint x: 334, endPoint y: 66, distance: 5.7
click at [340, 68] on div at bounding box center [352, 99] width 87 height 193
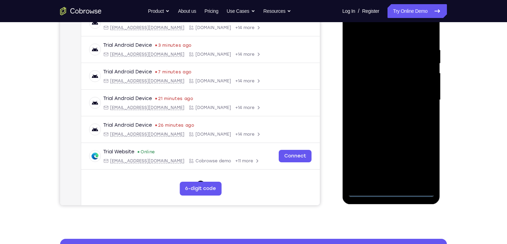
click at [385, 195] on div at bounding box center [390, 99] width 87 height 193
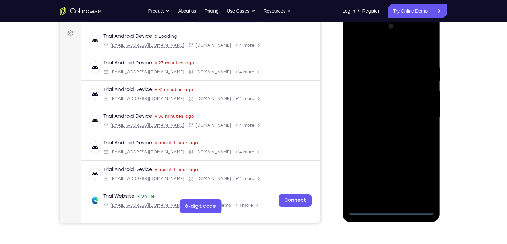
scroll to position [89, 0]
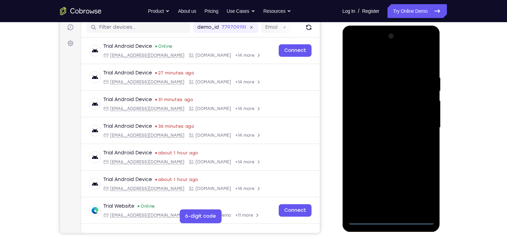
click at [421, 190] on div at bounding box center [390, 127] width 87 height 193
click at [369, 62] on div at bounding box center [390, 127] width 87 height 193
click at [423, 124] on div at bounding box center [390, 127] width 87 height 193
click at [383, 141] on div at bounding box center [390, 127] width 87 height 193
click at [385, 121] on div at bounding box center [390, 127] width 87 height 193
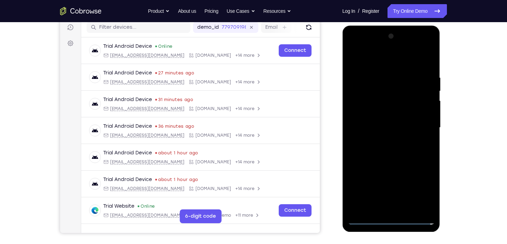
click at [383, 115] on div at bounding box center [390, 127] width 87 height 193
click at [427, 115] on div at bounding box center [390, 127] width 87 height 193
click at [403, 127] on div at bounding box center [390, 127] width 87 height 193
click at [425, 136] on div at bounding box center [390, 127] width 87 height 193
click at [394, 151] on div at bounding box center [390, 127] width 87 height 193
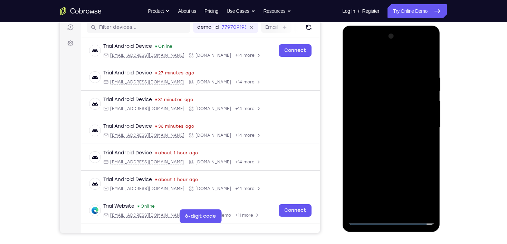
click at [396, 129] on div at bounding box center [390, 127] width 87 height 193
click at [391, 143] on div at bounding box center [390, 127] width 87 height 193
click at [396, 146] on div at bounding box center [390, 127] width 87 height 193
click at [392, 128] on div at bounding box center [390, 127] width 87 height 193
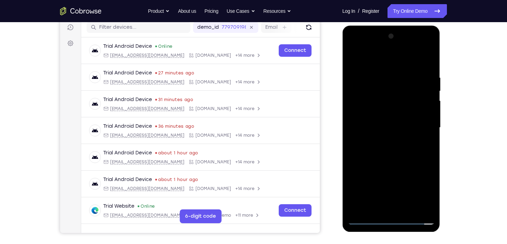
click at [428, 70] on div at bounding box center [390, 127] width 87 height 193
click at [378, 75] on div at bounding box center [390, 127] width 87 height 193
drag, startPoint x: 386, startPoint y: 63, endPoint x: 385, endPoint y: 35, distance: 28.0
click at [385, 35] on div at bounding box center [390, 127] width 87 height 193
click at [431, 106] on div at bounding box center [390, 127] width 87 height 193
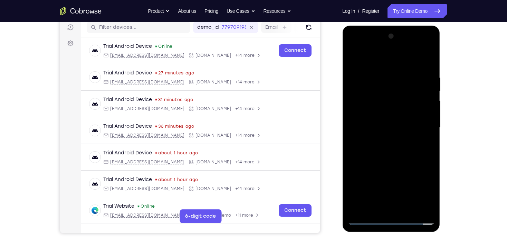
click at [428, 107] on div at bounding box center [390, 127] width 87 height 193
click at [427, 61] on div at bounding box center [390, 127] width 87 height 193
drag, startPoint x: 400, startPoint y: 171, endPoint x: 399, endPoint y: 139, distance: 32.8
click at [399, 139] on div at bounding box center [390, 127] width 87 height 193
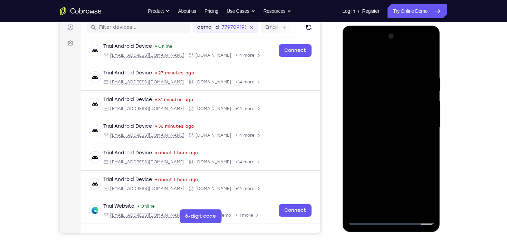
click at [431, 207] on div at bounding box center [390, 127] width 87 height 193
click at [430, 128] on div at bounding box center [390, 127] width 87 height 193
click at [429, 127] on div at bounding box center [390, 127] width 87 height 193
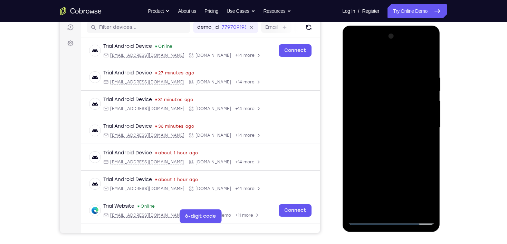
click at [429, 127] on div at bounding box center [390, 127] width 87 height 193
click at [406, 209] on div at bounding box center [390, 127] width 87 height 193
click at [390, 162] on div at bounding box center [390, 127] width 87 height 193
click at [388, 122] on div at bounding box center [390, 127] width 87 height 193
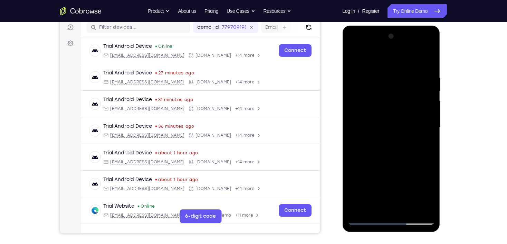
click at [350, 59] on div at bounding box center [390, 127] width 87 height 193
click at [389, 65] on div at bounding box center [390, 127] width 87 height 193
click at [355, 57] on div at bounding box center [390, 127] width 87 height 193
drag, startPoint x: 392, startPoint y: 70, endPoint x: 420, endPoint y: 230, distance: 163.1
click at [420, 230] on div at bounding box center [391, 129] width 98 height 206
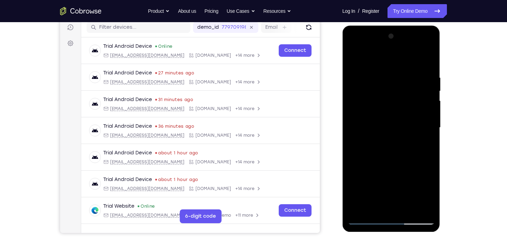
drag, startPoint x: 395, startPoint y: 86, endPoint x: 402, endPoint y: 206, distance: 119.7
click at [402, 206] on div at bounding box center [390, 127] width 87 height 193
click at [432, 157] on div at bounding box center [390, 127] width 87 height 193
click at [431, 208] on div at bounding box center [390, 127] width 87 height 193
drag, startPoint x: 366, startPoint y: 92, endPoint x: 395, endPoint y: 107, distance: 33.1
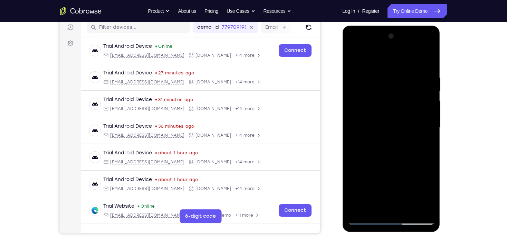
click at [366, 92] on div at bounding box center [390, 127] width 87 height 193
click at [420, 135] on div at bounding box center [390, 127] width 87 height 193
drag, startPoint x: 378, startPoint y: 71, endPoint x: 397, endPoint y: 171, distance: 102.2
click at [397, 169] on div at bounding box center [390, 127] width 87 height 193
drag, startPoint x: 381, startPoint y: 58, endPoint x: 390, endPoint y: 154, distance: 96.8
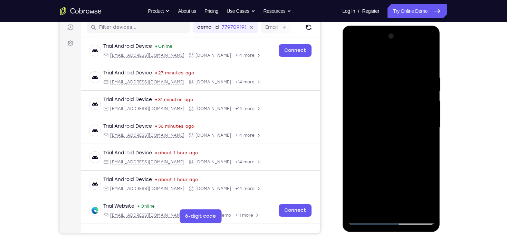
click at [390, 154] on div at bounding box center [390, 127] width 87 height 193
click at [432, 210] on div at bounding box center [390, 127] width 87 height 193
click at [360, 209] on div at bounding box center [390, 127] width 87 height 193
click at [380, 75] on div at bounding box center [390, 127] width 87 height 193
click at [424, 117] on div at bounding box center [390, 127] width 87 height 193
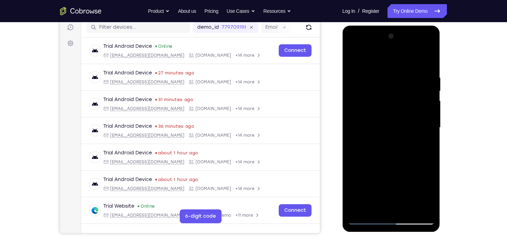
click at [424, 117] on div at bounding box center [390, 127] width 87 height 193
click at [368, 60] on div at bounding box center [390, 127] width 87 height 193
click at [422, 167] on div at bounding box center [390, 127] width 87 height 193
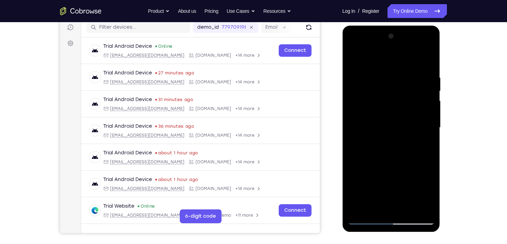
drag, startPoint x: 385, startPoint y: 149, endPoint x: 398, endPoint y: 196, distance: 48.7
click at [398, 196] on div at bounding box center [390, 127] width 87 height 193
click at [431, 207] on div at bounding box center [390, 127] width 87 height 193
click at [353, 58] on div at bounding box center [390, 127] width 87 height 193
click at [364, 217] on div at bounding box center [390, 127] width 87 height 193
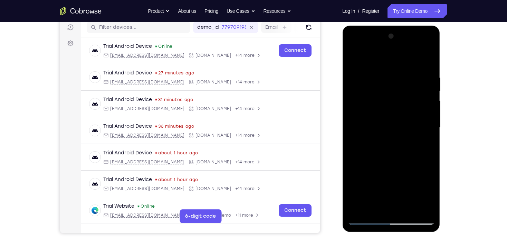
click at [365, 220] on div at bounding box center [390, 127] width 87 height 193
click at [366, 218] on div at bounding box center [390, 127] width 87 height 193
click at [384, 77] on div at bounding box center [390, 127] width 87 height 193
click at [357, 206] on div at bounding box center [390, 127] width 87 height 193
click at [360, 211] on div at bounding box center [390, 127] width 87 height 193
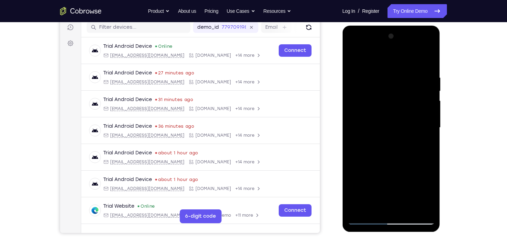
click at [365, 218] on div at bounding box center [390, 127] width 87 height 193
click at [384, 84] on div at bounding box center [390, 127] width 87 height 193
click at [362, 205] on div at bounding box center [390, 127] width 87 height 193
click at [358, 210] on div at bounding box center [390, 127] width 87 height 193
click at [390, 74] on div at bounding box center [390, 127] width 87 height 193
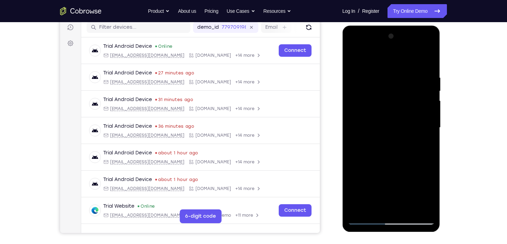
click at [420, 122] on div at bounding box center [390, 127] width 87 height 193
click at [425, 120] on div at bounding box center [390, 127] width 87 height 193
click at [358, 117] on div at bounding box center [390, 127] width 87 height 193
click at [419, 110] on div at bounding box center [390, 127] width 87 height 193
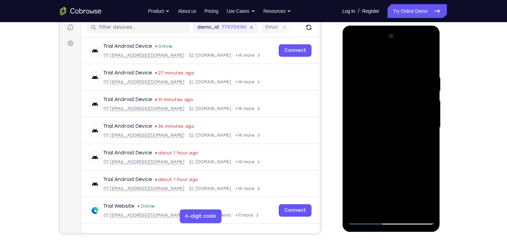
click at [419, 110] on div at bounding box center [390, 127] width 87 height 193
click at [427, 109] on div at bounding box center [390, 127] width 87 height 193
drag, startPoint x: 429, startPoint y: 107, endPoint x: 330, endPoint y: 120, distance: 100.6
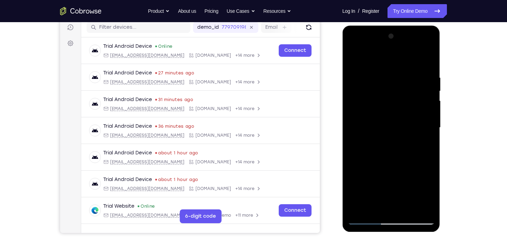
click at [342, 120] on html "Online web based iOS Simulators and Android Emulators. Run iPhone, iPad, Mobile…" at bounding box center [391, 129] width 98 height 207
click at [420, 117] on div at bounding box center [390, 127] width 87 height 193
click at [360, 120] on div at bounding box center [390, 127] width 87 height 193
click at [429, 125] on div at bounding box center [390, 127] width 87 height 193
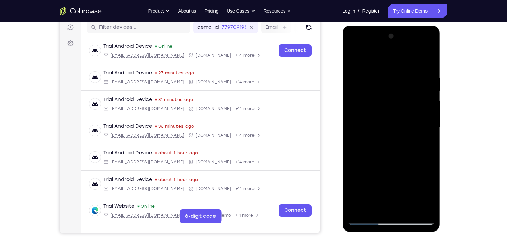
click at [429, 125] on div at bounding box center [390, 127] width 87 height 193
click at [424, 103] on div at bounding box center [390, 127] width 87 height 193
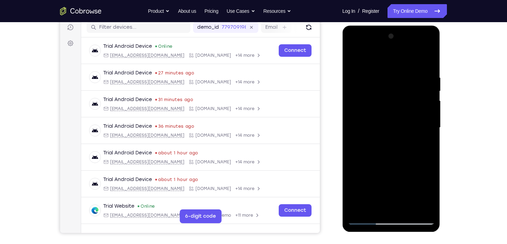
click at [424, 103] on div at bounding box center [390, 127] width 87 height 193
click at [361, 125] on div at bounding box center [390, 127] width 87 height 193
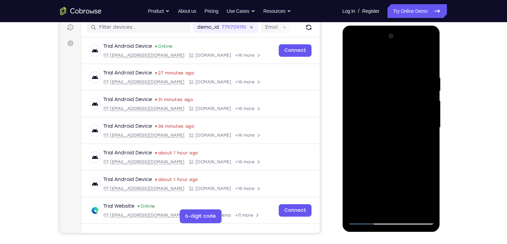
click at [363, 134] on div at bounding box center [390, 127] width 87 height 193
click at [414, 126] on div at bounding box center [390, 127] width 87 height 193
click at [422, 104] on div at bounding box center [390, 127] width 87 height 193
click at [416, 111] on div at bounding box center [390, 127] width 87 height 193
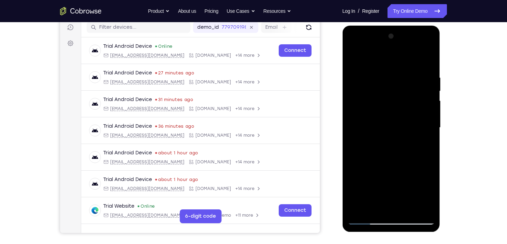
click at [364, 123] on div at bounding box center [390, 127] width 87 height 193
click at [416, 110] on div at bounding box center [390, 127] width 87 height 193
click at [357, 121] on div at bounding box center [390, 127] width 87 height 193
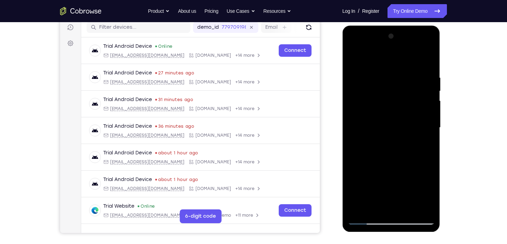
click at [420, 109] on div at bounding box center [390, 127] width 87 height 193
click at [423, 109] on div at bounding box center [390, 127] width 87 height 193
click at [424, 112] on div at bounding box center [390, 127] width 87 height 193
click at [424, 110] on div at bounding box center [390, 127] width 87 height 193
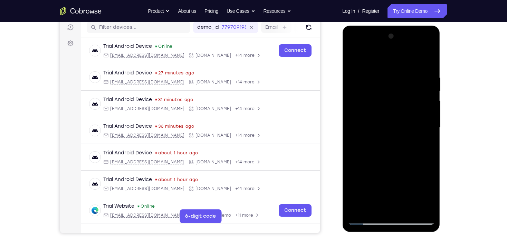
click at [424, 110] on div at bounding box center [390, 127] width 87 height 193
click at [351, 124] on div at bounding box center [390, 127] width 87 height 193
click at [362, 110] on div at bounding box center [390, 127] width 87 height 193
click at [355, 64] on div at bounding box center [390, 127] width 87 height 193
click at [424, 145] on div at bounding box center [390, 127] width 87 height 193
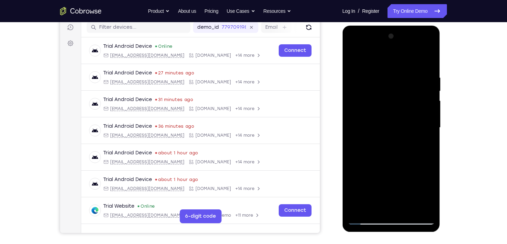
click at [351, 59] on div at bounding box center [390, 127] width 87 height 193
click at [404, 208] on div at bounding box center [390, 127] width 87 height 193
click at [388, 68] on div at bounding box center [390, 127] width 87 height 193
click at [362, 66] on div at bounding box center [390, 127] width 87 height 193
click at [353, 58] on div at bounding box center [390, 127] width 87 height 193
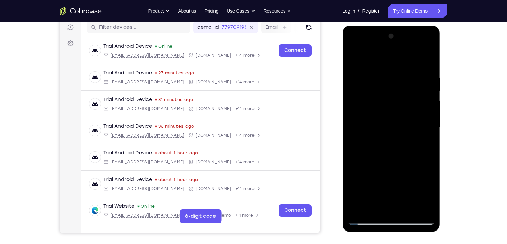
drag, startPoint x: 377, startPoint y: 62, endPoint x: 397, endPoint y: 200, distance: 139.6
click at [397, 201] on div at bounding box center [390, 127] width 87 height 193
click at [388, 71] on div at bounding box center [390, 127] width 87 height 193
click at [424, 115] on div at bounding box center [390, 127] width 87 height 193
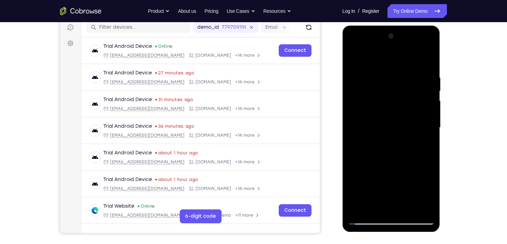
click at [424, 115] on div at bounding box center [390, 127] width 87 height 193
click at [431, 206] on div at bounding box center [390, 127] width 87 height 193
click at [363, 220] on div at bounding box center [390, 127] width 87 height 193
click at [424, 210] on div at bounding box center [390, 127] width 87 height 193
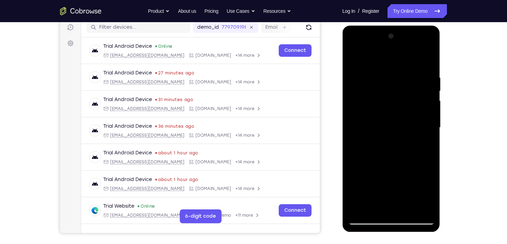
drag, startPoint x: 395, startPoint y: 188, endPoint x: 386, endPoint y: 128, distance: 60.4
click at [386, 128] on div at bounding box center [390, 127] width 87 height 193
drag, startPoint x: 383, startPoint y: 181, endPoint x: 402, endPoint y: 95, distance: 88.1
click at [402, 95] on div at bounding box center [390, 127] width 87 height 193
drag, startPoint x: 395, startPoint y: 195, endPoint x: 403, endPoint y: 71, distance: 124.6
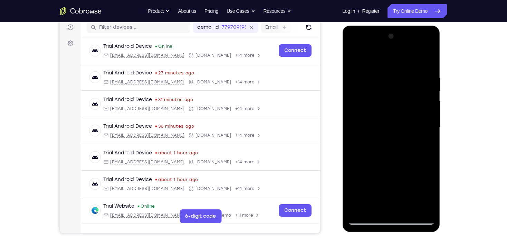
click at [403, 71] on div at bounding box center [390, 127] width 87 height 193
click at [363, 210] on div at bounding box center [390, 127] width 87 height 193
drag, startPoint x: 391, startPoint y: 68, endPoint x: 378, endPoint y: 170, distance: 103.0
click at [378, 170] on div at bounding box center [390, 127] width 87 height 193
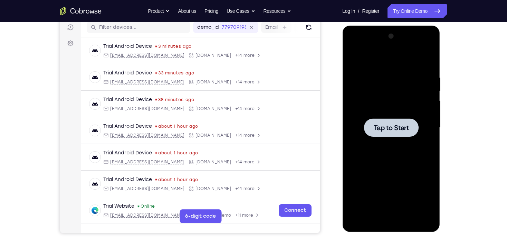
click at [431, 102] on div at bounding box center [390, 127] width 87 height 193
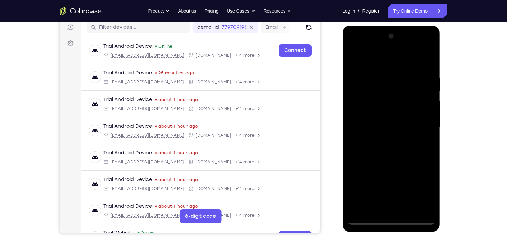
click at [391, 220] on div at bounding box center [390, 127] width 87 height 193
click at [423, 187] on div at bounding box center [390, 127] width 87 height 193
click at [382, 62] on div at bounding box center [390, 127] width 87 height 193
click at [419, 125] on div at bounding box center [390, 127] width 87 height 193
click at [388, 140] on div at bounding box center [390, 127] width 87 height 193
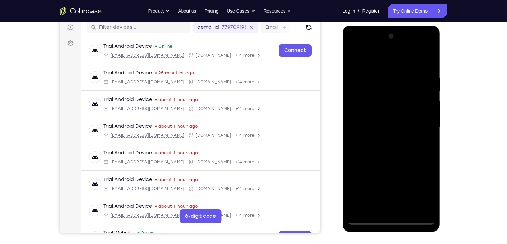
click at [392, 119] on div at bounding box center [390, 127] width 87 height 193
click at [394, 119] on div at bounding box center [390, 127] width 87 height 193
click at [383, 125] on div at bounding box center [390, 127] width 87 height 193
click at [388, 151] on div at bounding box center [390, 127] width 87 height 193
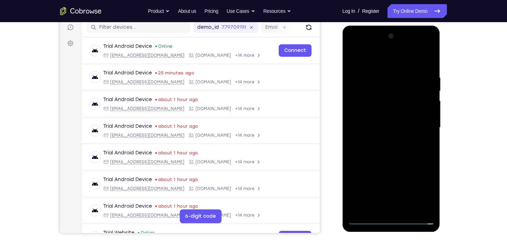
click at [387, 151] on div at bounding box center [390, 127] width 87 height 193
click at [387, 152] on div at bounding box center [390, 127] width 87 height 193
click at [389, 155] on div at bounding box center [390, 127] width 87 height 193
click at [389, 151] on div at bounding box center [390, 127] width 87 height 193
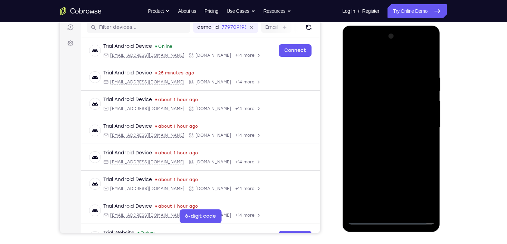
click at [389, 151] on div at bounding box center [390, 127] width 87 height 193
drag, startPoint x: 388, startPoint y: 68, endPoint x: 404, endPoint y: 163, distance: 96.5
click at [404, 163] on div at bounding box center [390, 127] width 87 height 193
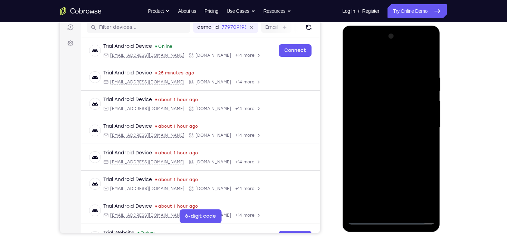
drag, startPoint x: 391, startPoint y: 62, endPoint x: 387, endPoint y: 39, distance: 23.1
click at [387, 39] on div at bounding box center [390, 127] width 87 height 193
click at [431, 69] on div at bounding box center [390, 127] width 87 height 193
click at [385, 77] on div at bounding box center [390, 127] width 87 height 193
drag, startPoint x: 429, startPoint y: 209, endPoint x: 423, endPoint y: 195, distance: 14.8
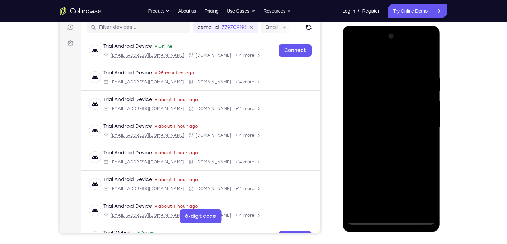
click at [429, 209] on div at bounding box center [390, 127] width 87 height 193
click at [416, 206] on div at bounding box center [390, 127] width 87 height 193
click at [422, 123] on div at bounding box center [390, 127] width 87 height 193
click at [362, 126] on div at bounding box center [390, 127] width 87 height 193
drag, startPoint x: 417, startPoint y: 108, endPoint x: 341, endPoint y: 115, distance: 76.6
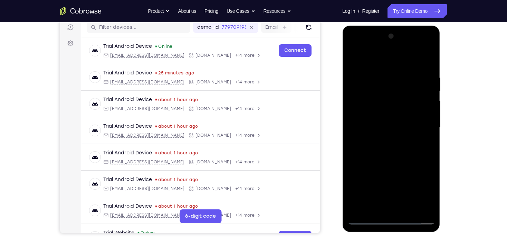
click at [342, 115] on html "Online web based iOS Simulators and Android Emulators. Run iPhone, iPad, Mobile…" at bounding box center [391, 129] width 98 height 207
click at [423, 114] on div at bounding box center [390, 127] width 87 height 193
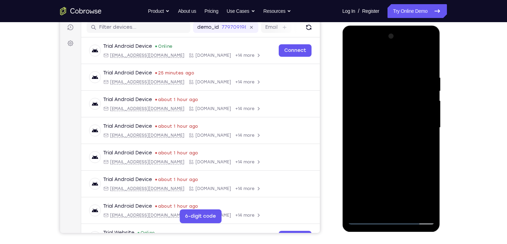
click at [423, 114] on div at bounding box center [390, 127] width 87 height 193
click at [422, 115] on div at bounding box center [390, 127] width 87 height 193
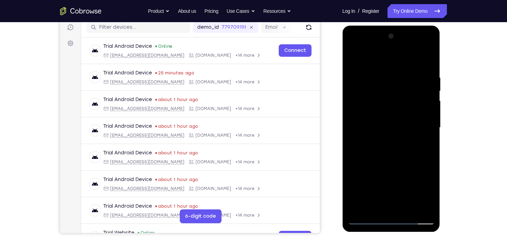
click at [422, 115] on div at bounding box center [390, 127] width 87 height 193
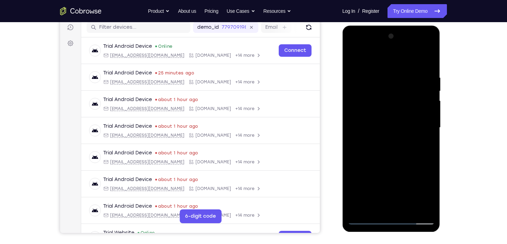
click at [422, 115] on div at bounding box center [390, 127] width 87 height 193
click at [359, 126] on div at bounding box center [390, 127] width 87 height 193
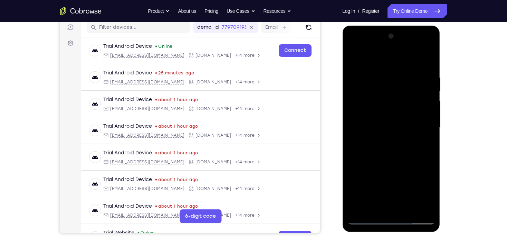
click at [424, 128] on div at bounding box center [390, 127] width 87 height 193
click at [428, 60] on div at bounding box center [390, 127] width 87 height 193
click at [411, 207] on div at bounding box center [390, 127] width 87 height 193
click at [385, 169] on div at bounding box center [390, 127] width 87 height 193
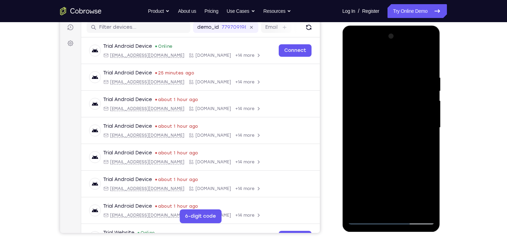
click at [382, 138] on div at bounding box center [390, 127] width 87 height 193
click at [353, 59] on div at bounding box center [390, 127] width 87 height 193
drag, startPoint x: 389, startPoint y: 66, endPoint x: 409, endPoint y: 201, distance: 136.5
click at [409, 201] on div at bounding box center [390, 127] width 87 height 193
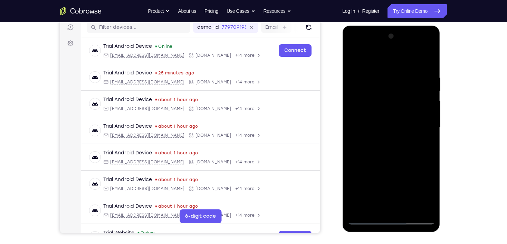
click at [382, 75] on div at bounding box center [390, 127] width 87 height 193
click at [420, 122] on div at bounding box center [390, 127] width 87 height 193
click at [421, 123] on div at bounding box center [390, 127] width 87 height 193
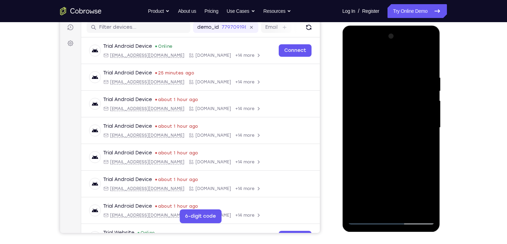
click at [421, 123] on div at bounding box center [390, 127] width 87 height 193
click at [421, 124] on div at bounding box center [390, 127] width 87 height 193
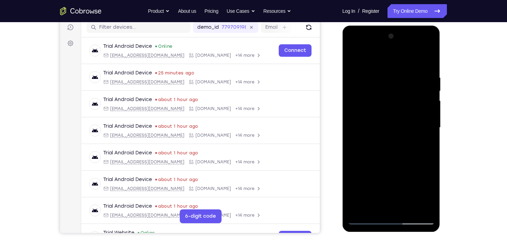
click at [421, 124] on div at bounding box center [390, 127] width 87 height 193
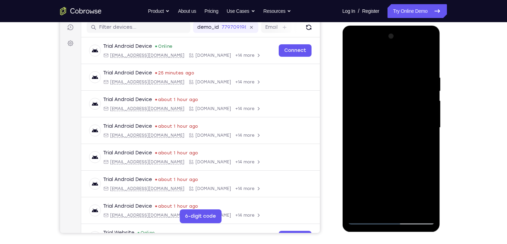
click at [421, 124] on div at bounding box center [390, 127] width 87 height 193
click at [420, 125] on div at bounding box center [390, 127] width 87 height 193
click at [427, 62] on div at bounding box center [390, 127] width 87 height 193
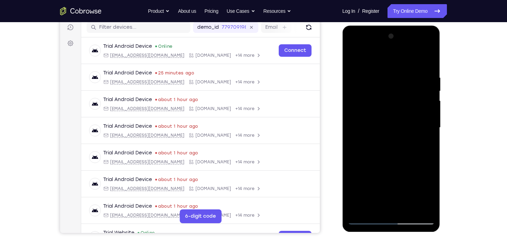
click at [408, 207] on div at bounding box center [390, 127] width 87 height 193
drag, startPoint x: 388, startPoint y: 67, endPoint x: 432, endPoint y: 220, distance: 158.9
click at [432, 220] on div at bounding box center [390, 127] width 87 height 193
click at [365, 220] on div at bounding box center [390, 127] width 87 height 193
click at [381, 69] on div at bounding box center [390, 127] width 87 height 193
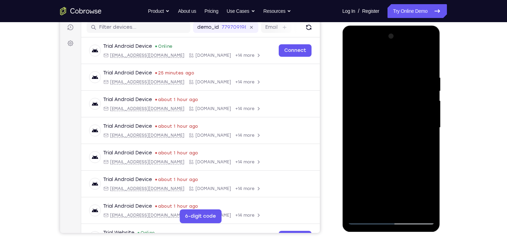
click at [381, 78] on div at bounding box center [390, 127] width 87 height 193
click at [425, 130] on div at bounding box center [390, 127] width 87 height 193
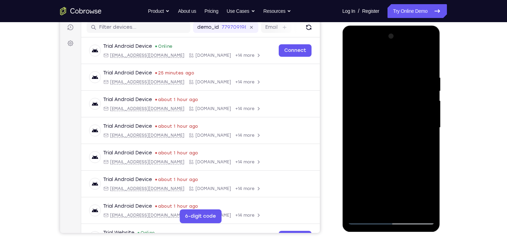
click at [425, 130] on div at bounding box center [390, 127] width 87 height 193
click at [357, 136] on div at bounding box center [390, 127] width 87 height 193
click at [368, 73] on div at bounding box center [390, 127] width 87 height 193
click at [367, 66] on div at bounding box center [390, 127] width 87 height 193
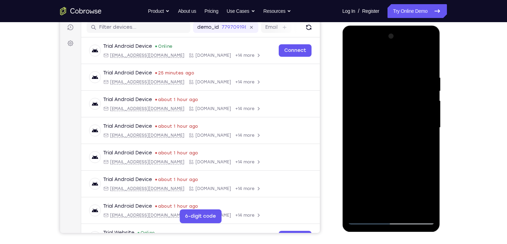
drag, startPoint x: 385, startPoint y: 166, endPoint x: 367, endPoint y: 87, distance: 81.4
click at [367, 90] on div at bounding box center [390, 127] width 87 height 193
click at [352, 57] on div at bounding box center [390, 127] width 87 height 193
click at [420, 128] on div at bounding box center [390, 127] width 87 height 193
click at [421, 130] on div at bounding box center [390, 127] width 87 height 193
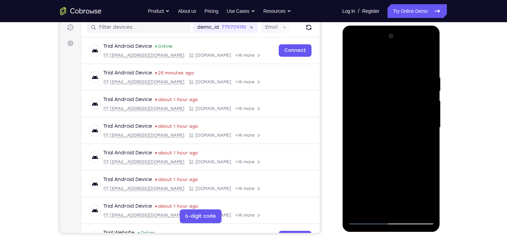
click at [421, 130] on div at bounding box center [390, 127] width 87 height 193
click at [422, 130] on div at bounding box center [390, 127] width 87 height 193
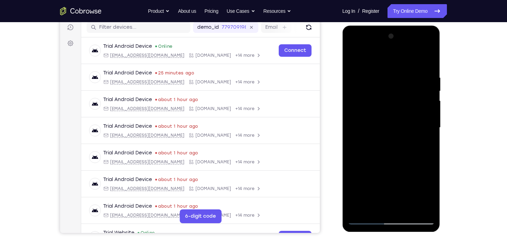
click at [419, 130] on div at bounding box center [390, 127] width 87 height 193
click at [354, 122] on div at bounding box center [390, 127] width 87 height 193
click at [356, 61] on div at bounding box center [390, 127] width 87 height 193
click at [420, 136] on div at bounding box center [390, 127] width 87 height 193
drag, startPoint x: 376, startPoint y: 87, endPoint x: 382, endPoint y: 137, distance: 50.7
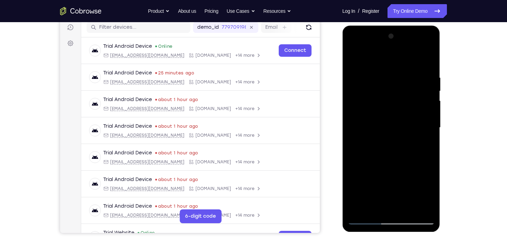
click at [382, 140] on div at bounding box center [390, 127] width 87 height 193
click at [354, 59] on div at bounding box center [390, 127] width 87 height 193
click at [398, 109] on div at bounding box center [390, 127] width 87 height 193
click at [392, 116] on div at bounding box center [390, 127] width 87 height 193
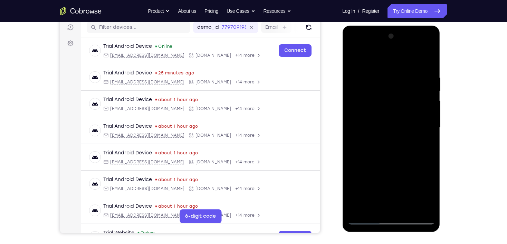
click at [385, 80] on div at bounding box center [390, 127] width 87 height 193
click at [359, 168] on div at bounding box center [390, 127] width 87 height 193
drag, startPoint x: 359, startPoint y: 168, endPoint x: 371, endPoint y: 90, distance: 79.0
click at [371, 90] on div at bounding box center [390, 127] width 87 height 193
click at [355, 58] on div at bounding box center [390, 127] width 87 height 193
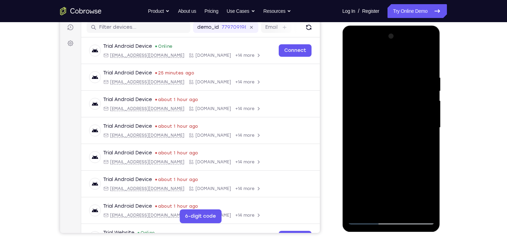
drag, startPoint x: 399, startPoint y: 173, endPoint x: 402, endPoint y: 106, distance: 67.4
click at [402, 106] on div at bounding box center [390, 127] width 87 height 193
click at [364, 146] on div at bounding box center [390, 127] width 87 height 193
drag, startPoint x: 412, startPoint y: 96, endPoint x: 424, endPoint y: 138, distance: 43.8
click at [424, 138] on div at bounding box center [390, 127] width 87 height 193
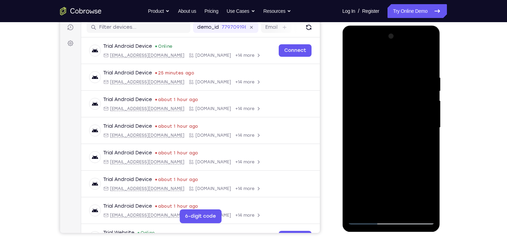
click at [430, 97] on div at bounding box center [390, 127] width 87 height 193
click at [352, 58] on div at bounding box center [390, 127] width 87 height 193
drag, startPoint x: 386, startPoint y: 181, endPoint x: 394, endPoint y: 98, distance: 83.0
click at [393, 102] on div at bounding box center [390, 127] width 87 height 193
click at [392, 176] on div at bounding box center [390, 127] width 87 height 193
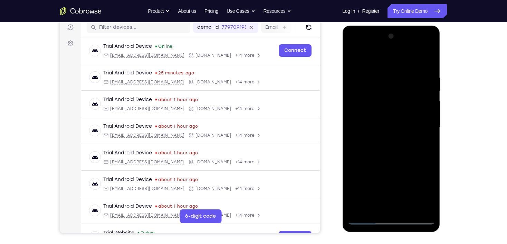
click at [354, 161] on div at bounding box center [390, 127] width 87 height 193
click at [429, 100] on div at bounding box center [390, 127] width 87 height 193
click at [428, 106] on div at bounding box center [390, 127] width 87 height 193
click at [408, 211] on div at bounding box center [390, 127] width 87 height 193
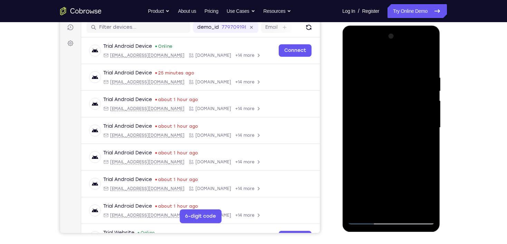
drag, startPoint x: 391, startPoint y: 62, endPoint x: 403, endPoint y: 203, distance: 141.1
click at [403, 203] on div at bounding box center [390, 127] width 87 height 193
drag, startPoint x: 402, startPoint y: 99, endPoint x: 411, endPoint y: 226, distance: 127.4
click at [410, 226] on div at bounding box center [391, 129] width 98 height 206
click at [389, 70] on div at bounding box center [390, 127] width 87 height 193
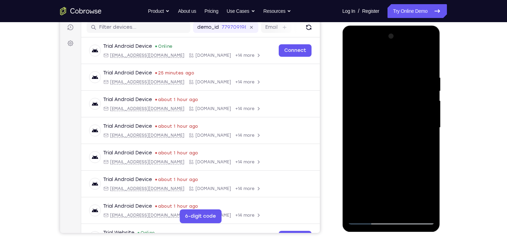
click at [353, 58] on div at bounding box center [390, 127] width 87 height 193
drag, startPoint x: 395, startPoint y: 67, endPoint x: 416, endPoint y: 200, distance: 135.3
click at [416, 200] on div at bounding box center [390, 127] width 87 height 193
click at [383, 72] on div at bounding box center [390, 127] width 87 height 193
click at [420, 113] on div at bounding box center [390, 127] width 87 height 193
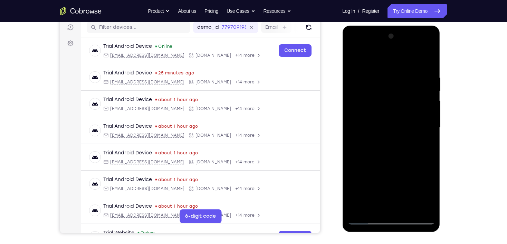
click at [421, 111] on div at bounding box center [390, 127] width 87 height 193
click at [428, 109] on div at bounding box center [390, 127] width 87 height 193
click at [428, 111] on div at bounding box center [390, 127] width 87 height 193
click at [427, 109] on div at bounding box center [390, 127] width 87 height 193
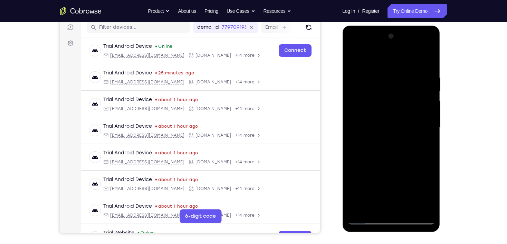
click at [359, 139] on div at bounding box center [390, 127] width 87 height 193
click at [412, 114] on div at bounding box center [390, 127] width 87 height 193
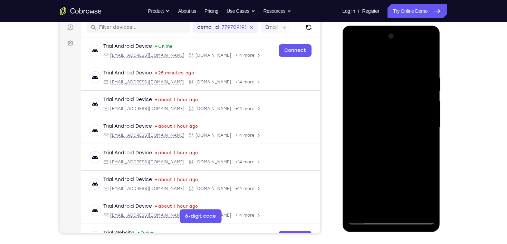
click at [413, 114] on div at bounding box center [390, 127] width 87 height 193
click at [413, 115] on div at bounding box center [390, 127] width 87 height 193
click at [418, 115] on div at bounding box center [390, 127] width 87 height 193
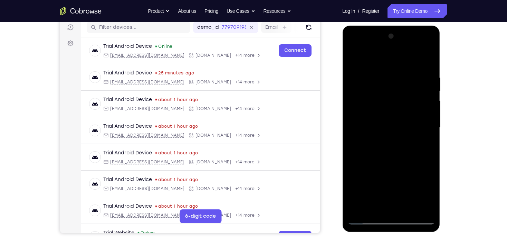
click at [418, 115] on div at bounding box center [390, 127] width 87 height 193
click at [407, 102] on div at bounding box center [390, 127] width 87 height 193
click at [420, 102] on div at bounding box center [390, 127] width 87 height 193
click at [421, 103] on div at bounding box center [390, 127] width 87 height 193
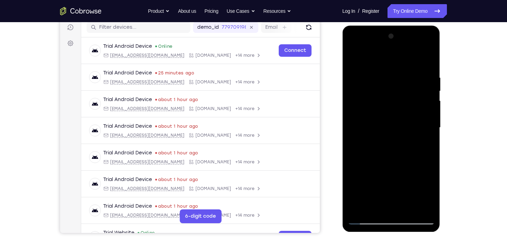
click at [421, 103] on div at bounding box center [390, 127] width 87 height 193
click at [421, 102] on div at bounding box center [390, 127] width 87 height 193
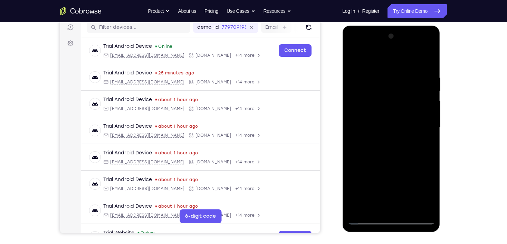
click at [421, 102] on div at bounding box center [390, 127] width 87 height 193
click at [423, 98] on div at bounding box center [390, 127] width 87 height 193
click at [424, 105] on div at bounding box center [390, 127] width 87 height 193
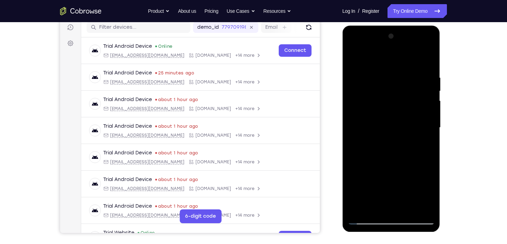
click at [424, 105] on div at bounding box center [390, 127] width 87 height 193
click at [428, 105] on div at bounding box center [390, 127] width 87 height 193
click at [428, 106] on div at bounding box center [390, 127] width 87 height 193
click at [426, 103] on div at bounding box center [390, 127] width 87 height 193
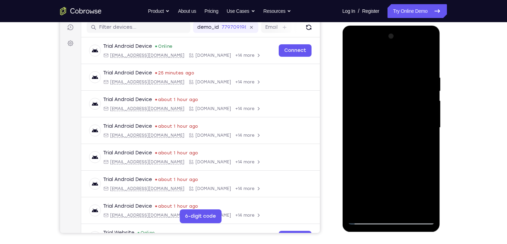
click at [349, 128] on div at bounding box center [390, 127] width 87 height 193
click at [363, 130] on div at bounding box center [390, 127] width 87 height 193
click at [391, 81] on div at bounding box center [390, 127] width 87 height 193
click at [395, 73] on div at bounding box center [390, 127] width 87 height 193
click at [409, 209] on div at bounding box center [390, 127] width 87 height 193
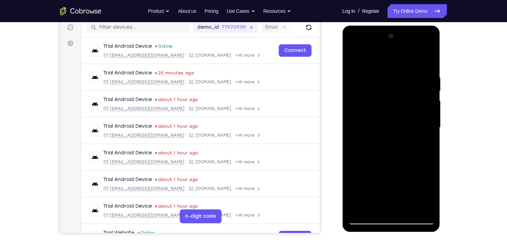
click at [386, 65] on div at bounding box center [390, 127] width 87 height 193
click at [363, 67] on div at bounding box center [390, 127] width 87 height 193
click at [398, 122] on div at bounding box center [390, 127] width 87 height 193
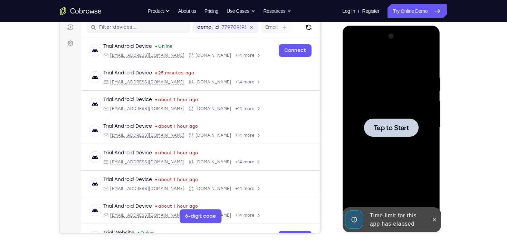
click at [393, 124] on span "Tap to Start" at bounding box center [390, 127] width 35 height 7
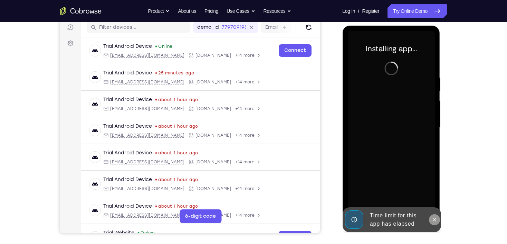
click at [435, 218] on icon at bounding box center [434, 220] width 6 height 6
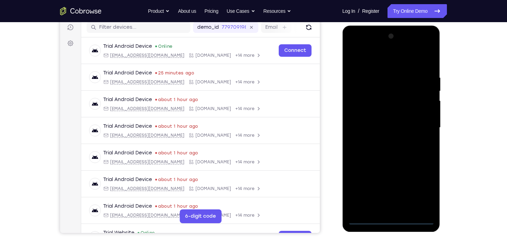
click at [393, 219] on div at bounding box center [390, 127] width 87 height 193
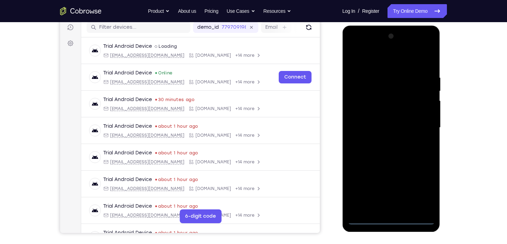
click at [421, 190] on div at bounding box center [390, 127] width 87 height 193
click at [389, 61] on div at bounding box center [390, 127] width 87 height 193
click at [419, 122] on div at bounding box center [390, 127] width 87 height 193
click at [383, 141] on div at bounding box center [390, 127] width 87 height 193
click at [392, 119] on div at bounding box center [390, 127] width 87 height 193
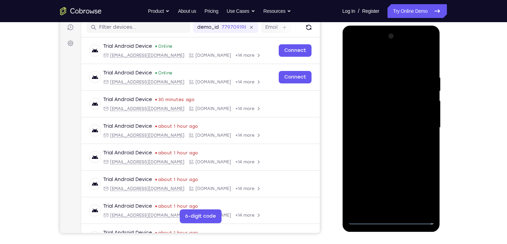
click at [395, 115] on div at bounding box center [390, 127] width 87 height 193
click at [391, 127] on div at bounding box center [390, 127] width 87 height 193
click at [394, 151] on div at bounding box center [390, 127] width 87 height 193
click at [392, 149] on div at bounding box center [390, 127] width 87 height 193
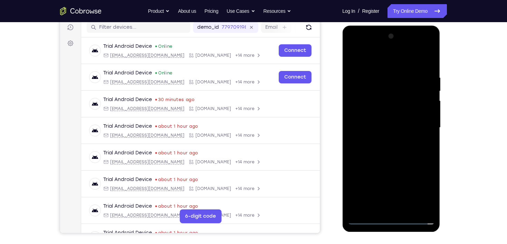
click at [390, 151] on div at bounding box center [390, 127] width 87 height 193
click at [389, 151] on div at bounding box center [390, 127] width 87 height 193
click at [390, 149] on div at bounding box center [390, 127] width 87 height 193
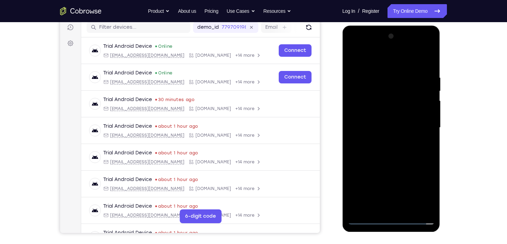
click at [402, 163] on div at bounding box center [390, 127] width 87 height 193
click at [410, 210] on div at bounding box center [390, 127] width 87 height 193
click at [392, 164] on div at bounding box center [390, 127] width 87 height 193
click at [394, 120] on div at bounding box center [390, 127] width 87 height 193
click at [389, 96] on div at bounding box center [390, 127] width 87 height 193
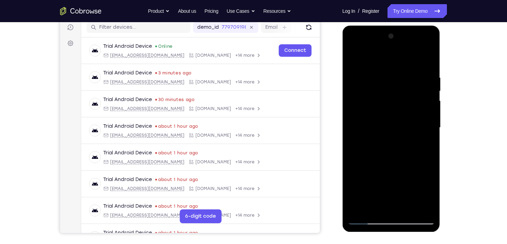
click at [351, 131] on div at bounding box center [390, 127] width 87 height 193
click at [376, 205] on div at bounding box center [390, 127] width 87 height 193
click at [354, 59] on div at bounding box center [390, 127] width 87 height 193
